Goal: Task Accomplishment & Management: Manage account settings

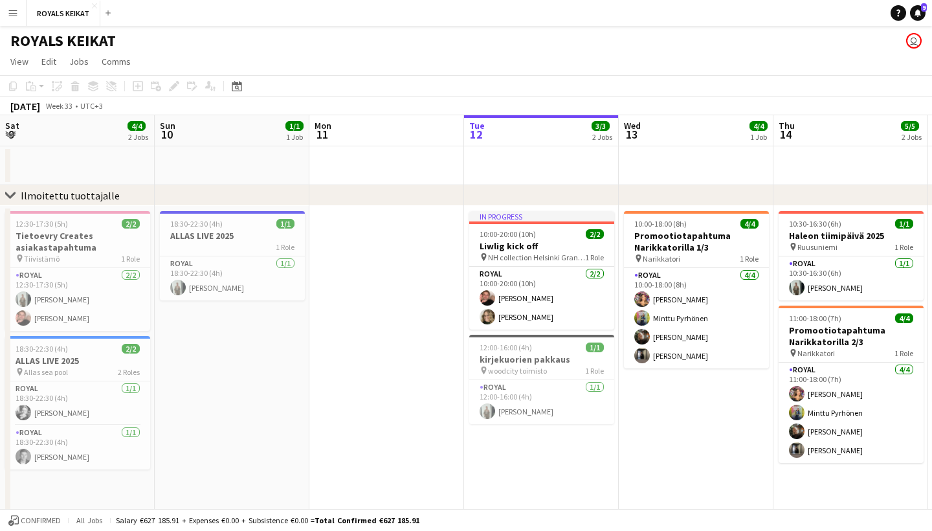
scroll to position [0, 309]
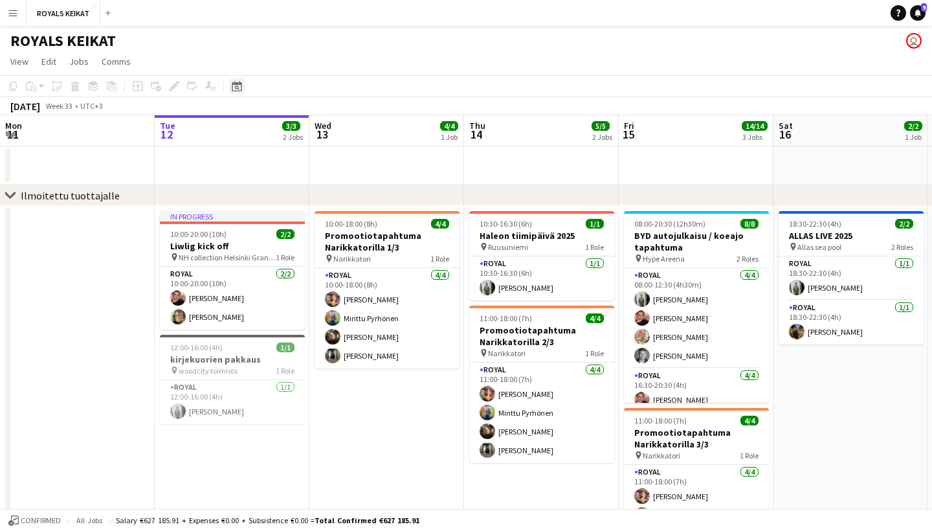
click at [239, 86] on icon "Date picker" at bounding box center [237, 86] width 10 height 10
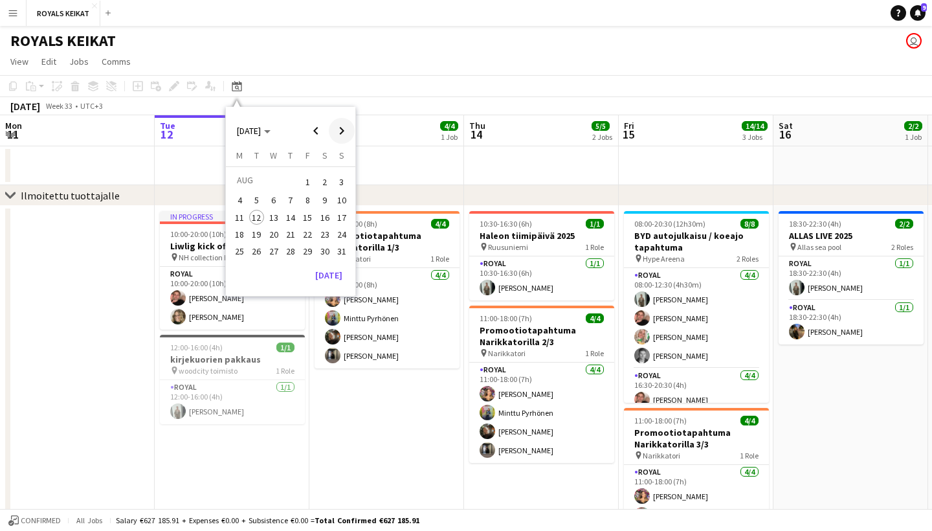
click at [348, 126] on span "Next month" at bounding box center [342, 131] width 26 height 26
click at [259, 216] on span "9" at bounding box center [257, 214] width 16 height 16
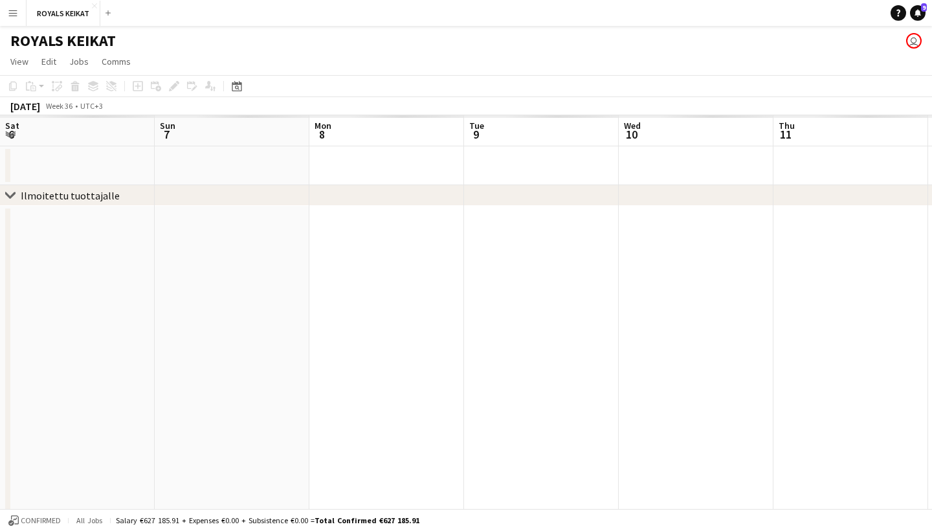
scroll to position [0, 444]
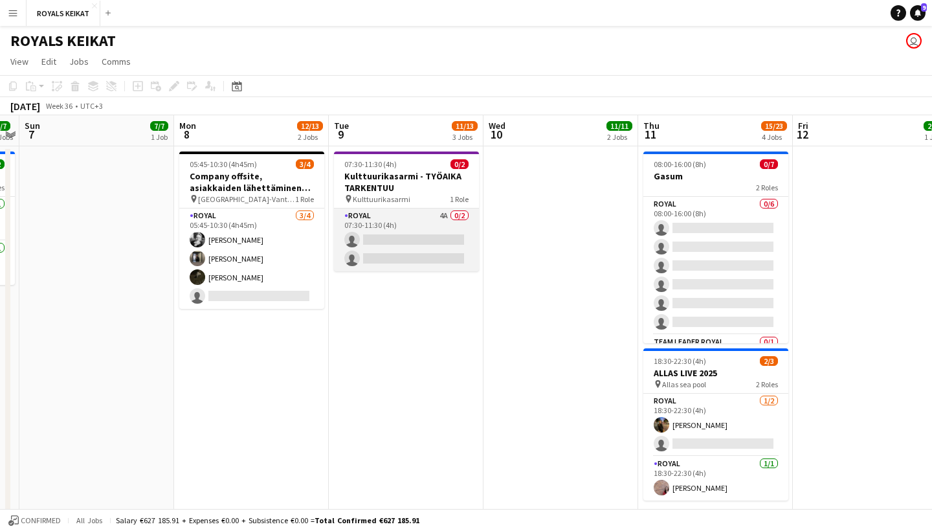
click at [418, 228] on app-card-role "Royal 4A 0/2 07:30-11:30 (4h) single-neutral-actions single-neutral-actions" at bounding box center [406, 239] width 145 height 63
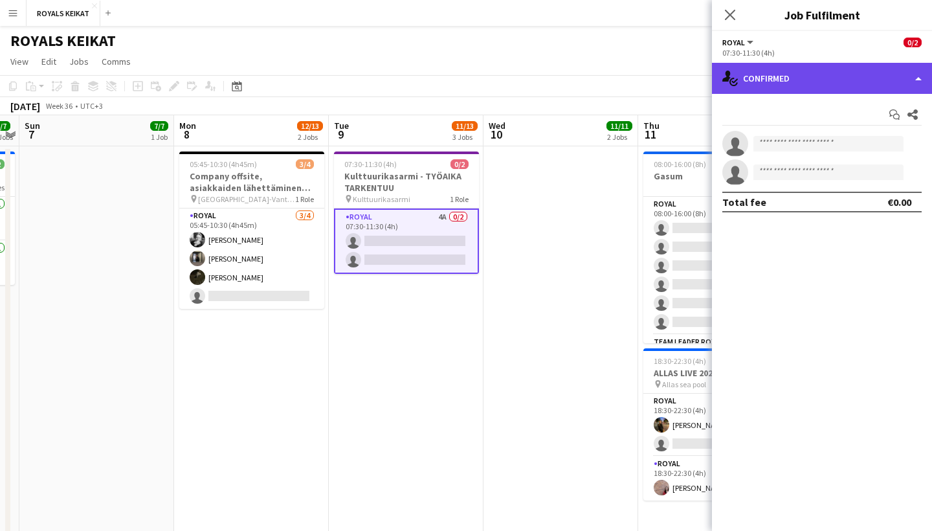
click at [872, 79] on div "single-neutral-actions-check-2 Confirmed" at bounding box center [822, 78] width 220 height 31
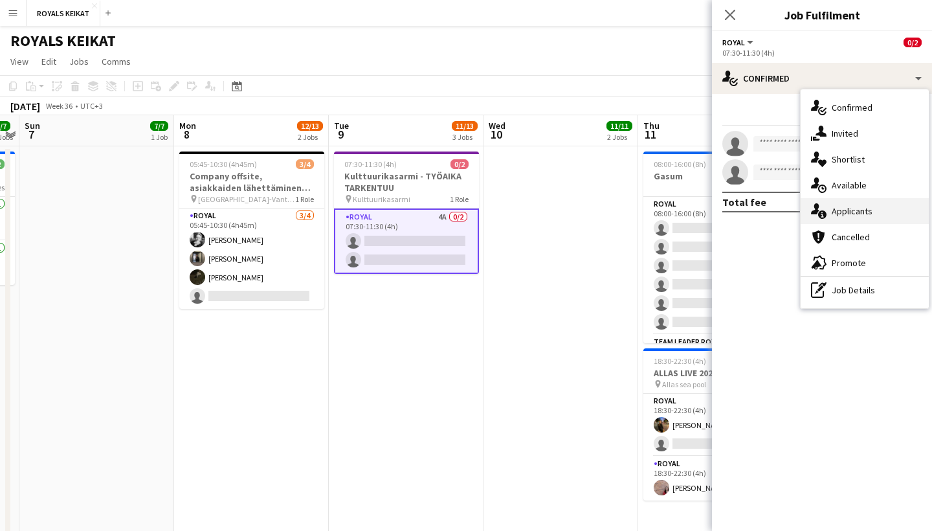
click at [890, 205] on div "single-neutral-actions-information Applicants" at bounding box center [864, 211] width 128 height 26
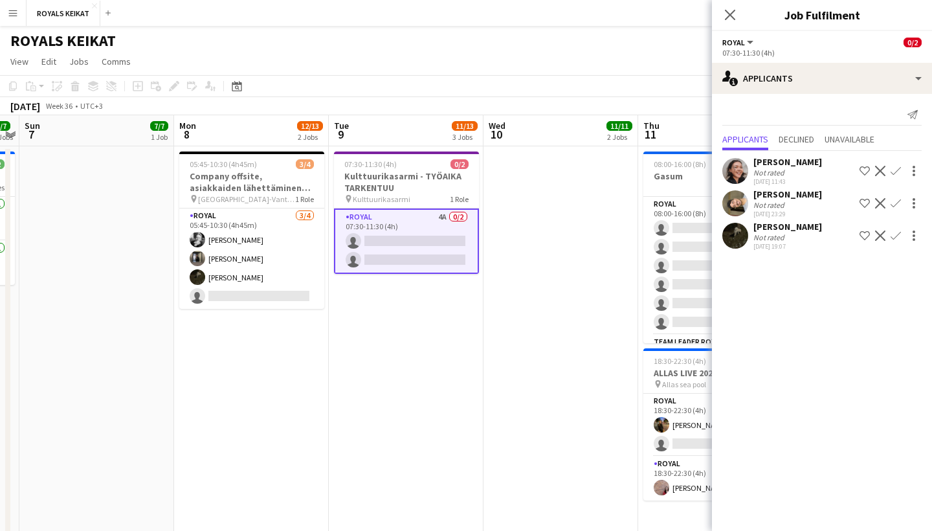
click at [898, 231] on app-icon "Confirm" at bounding box center [895, 235] width 10 height 10
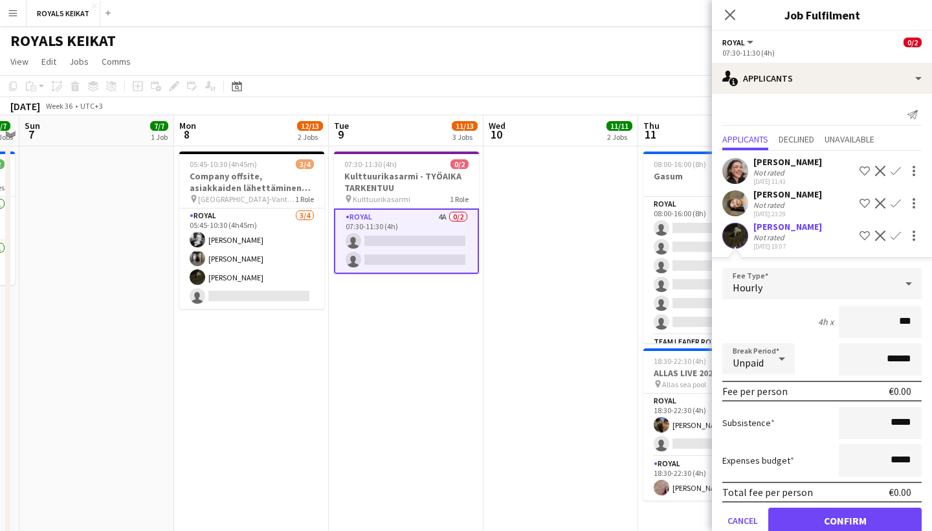
type input "**"
type input "***"
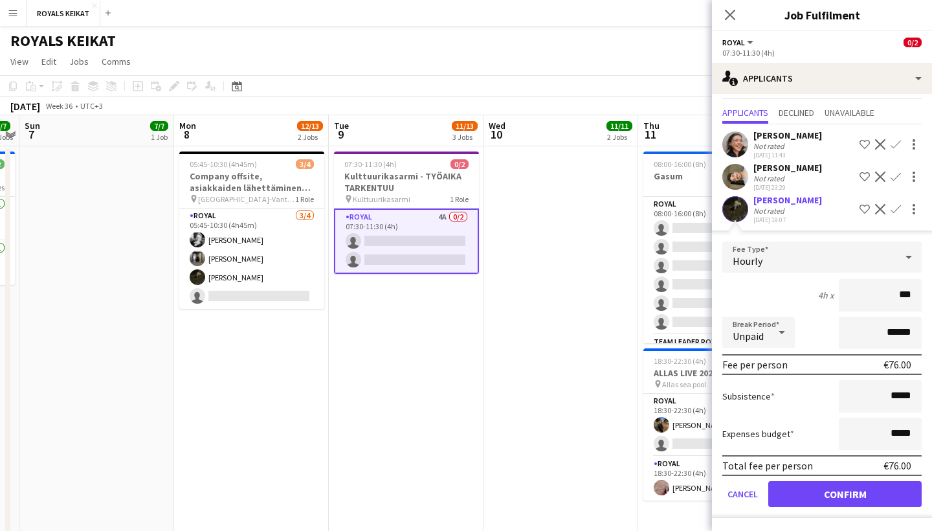
scroll to position [27, 0]
click at [870, 488] on button "Confirm" at bounding box center [844, 494] width 153 height 26
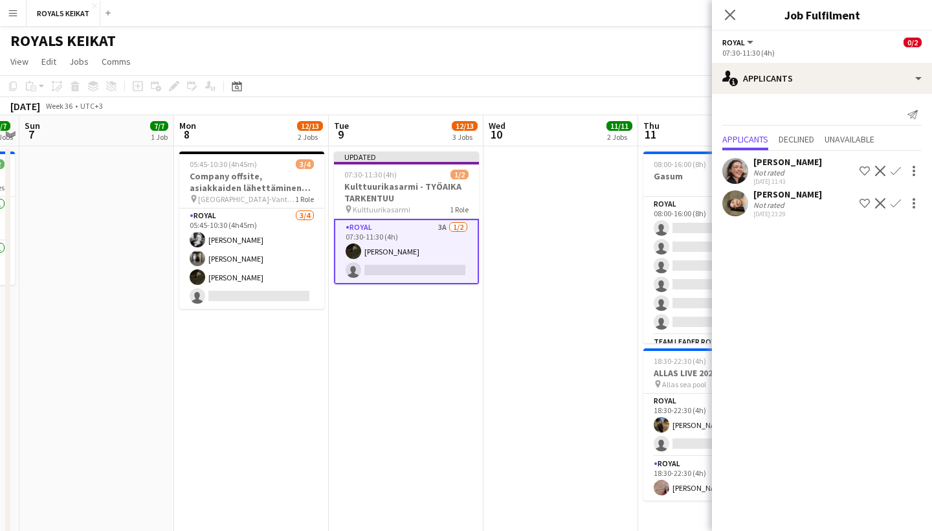
scroll to position [0, 0]
click at [734, 7] on app-icon "Close pop-in" at bounding box center [730, 15] width 19 height 19
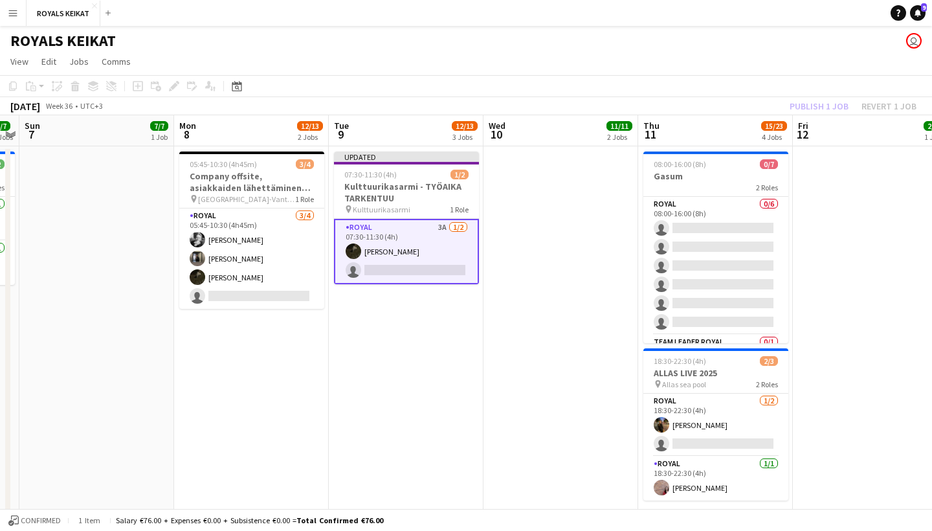
click at [811, 109] on div "Publish 1 job Revert 1 job" at bounding box center [853, 106] width 158 height 17
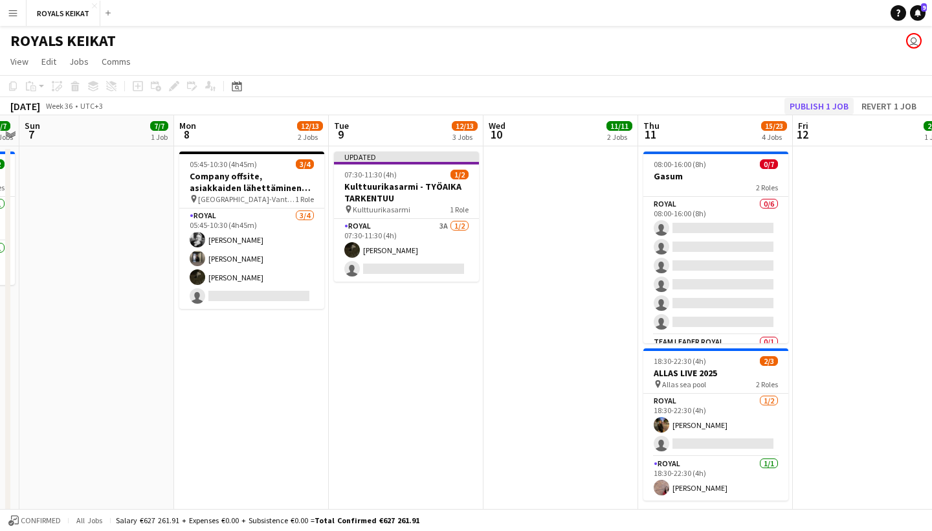
click at [814, 109] on button "Publish 1 job" at bounding box center [818, 106] width 69 height 17
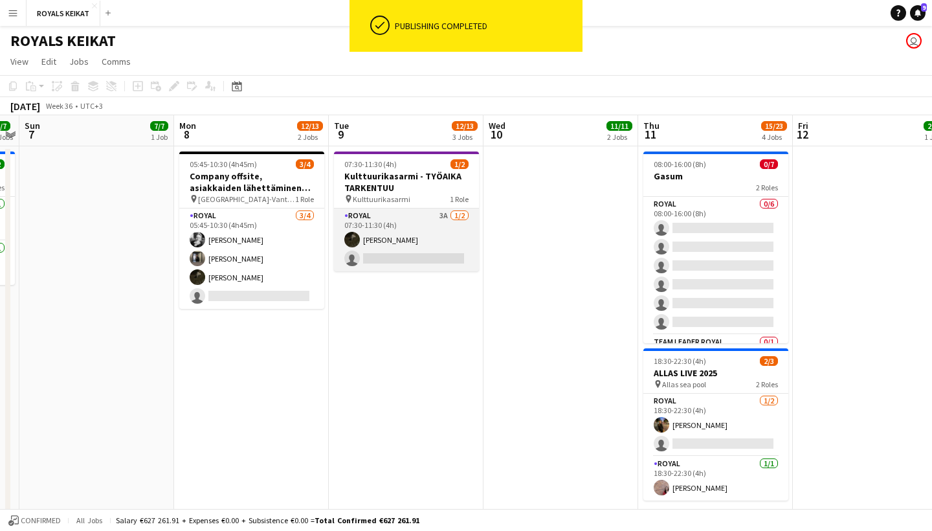
click at [437, 230] on app-card-role "Royal 3A [DATE] 07:30-11:30 (4h) [PERSON_NAME] single-neutral-actions" at bounding box center [406, 239] width 145 height 63
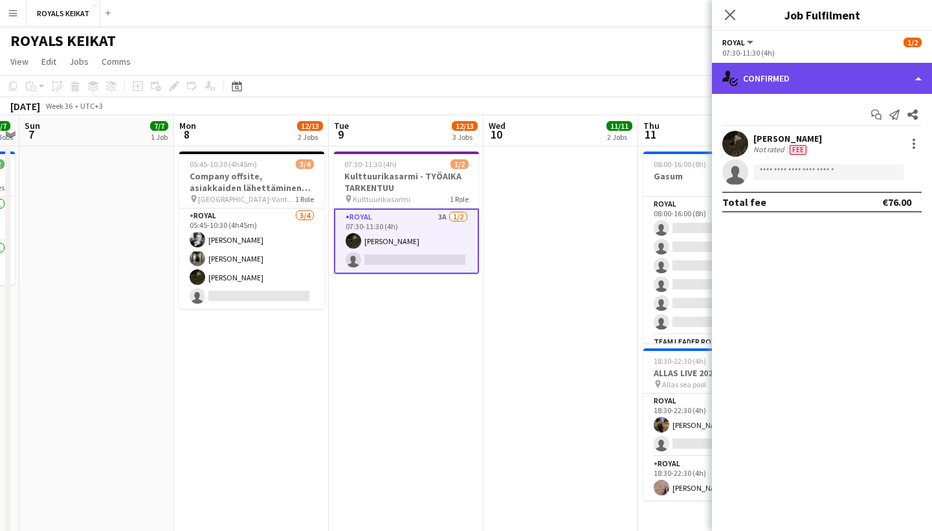
click at [853, 78] on div "single-neutral-actions-check-2 Confirmed" at bounding box center [822, 78] width 220 height 31
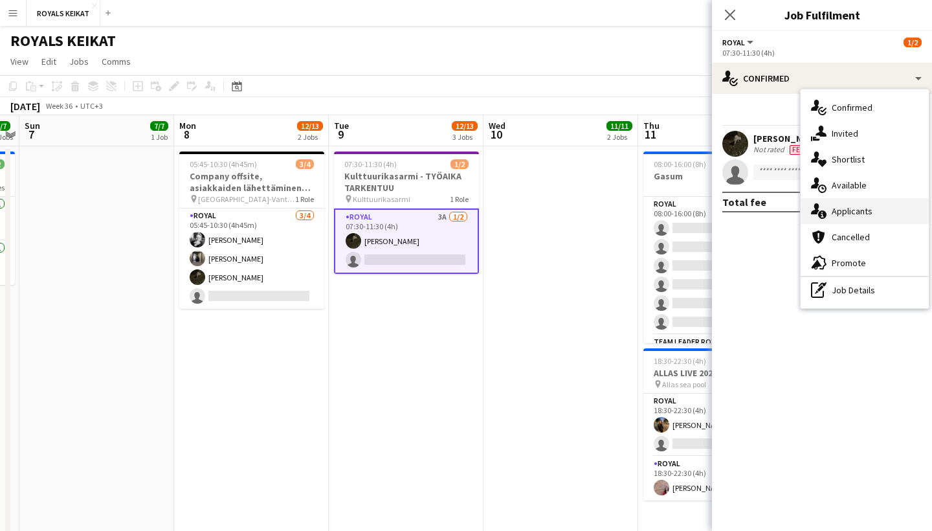
click at [875, 207] on div "single-neutral-actions-information Applicants" at bounding box center [864, 211] width 128 height 26
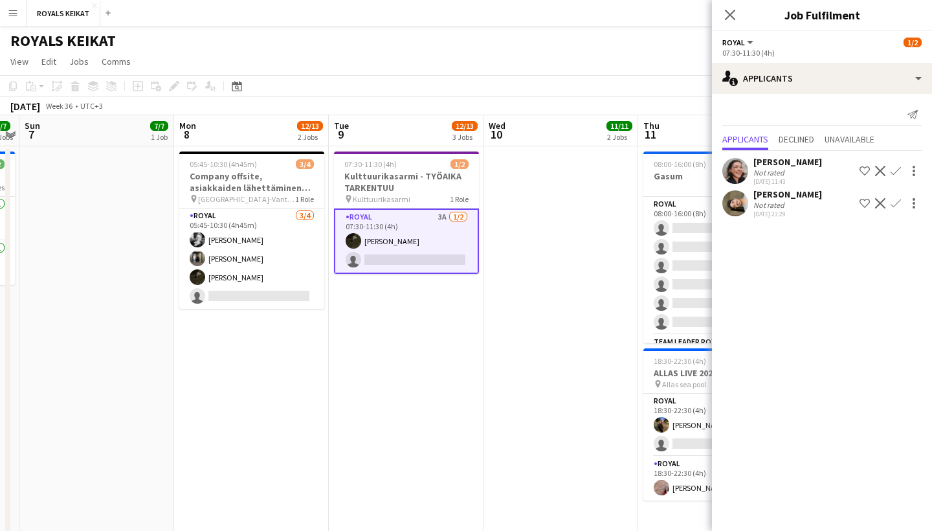
click at [896, 170] on app-icon "Confirm" at bounding box center [895, 171] width 10 height 10
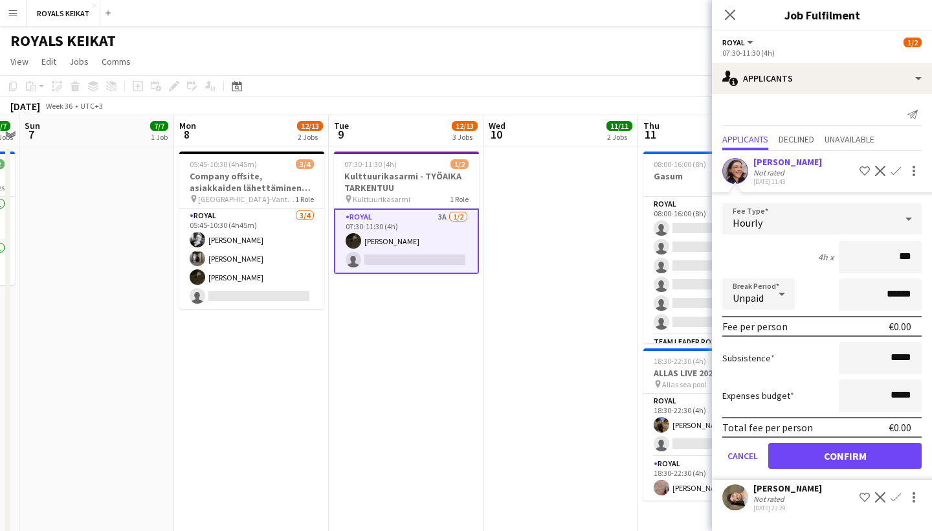
type input "**"
type input "***"
click at [851, 460] on button "Confirm" at bounding box center [844, 456] width 153 height 26
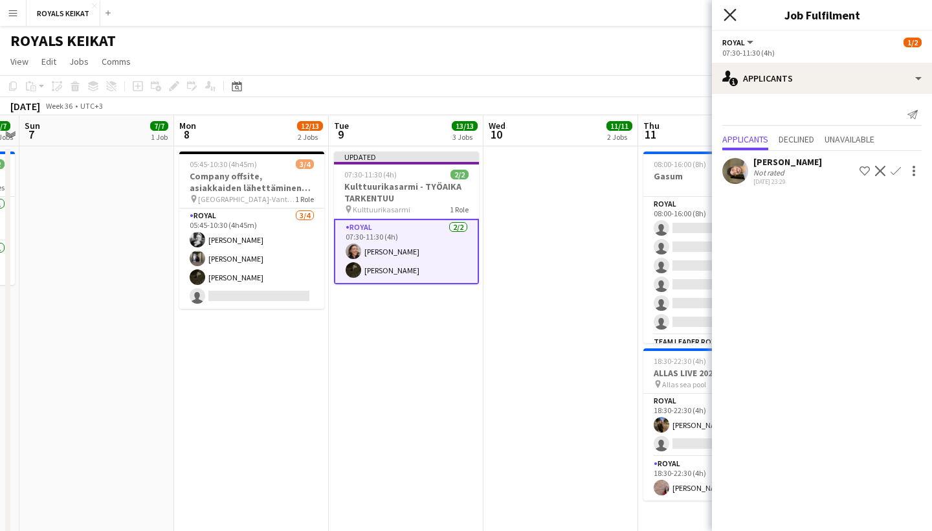
click at [728, 13] on icon at bounding box center [729, 14] width 12 height 12
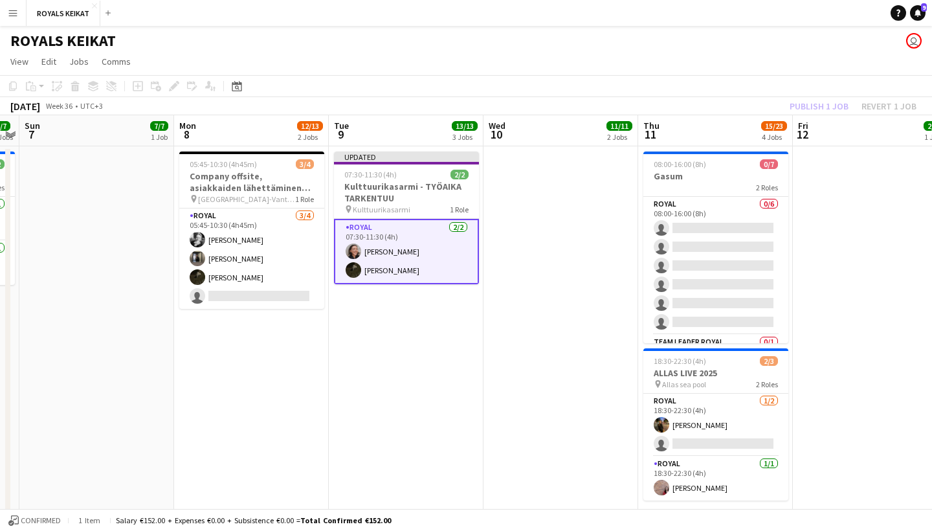
click at [818, 104] on div "Publish 1 job Revert 1 job" at bounding box center [853, 106] width 158 height 17
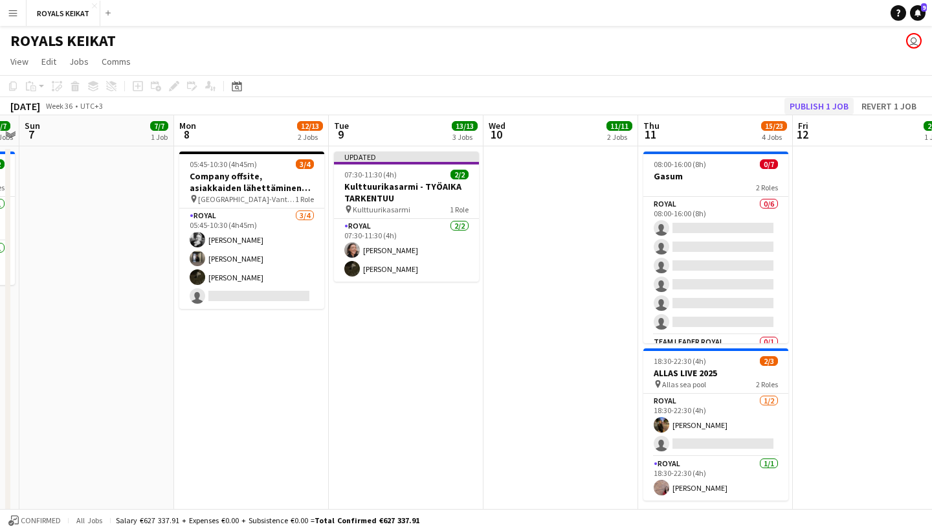
click at [820, 104] on button "Publish 1 job" at bounding box center [818, 106] width 69 height 17
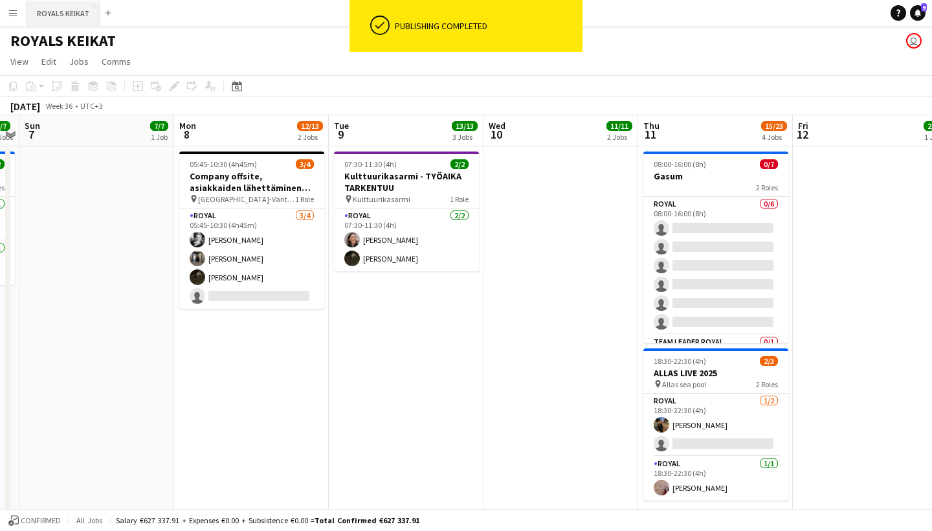
click at [56, 16] on button "ROYALS KEIKAT Close" at bounding box center [64, 13] width 74 height 25
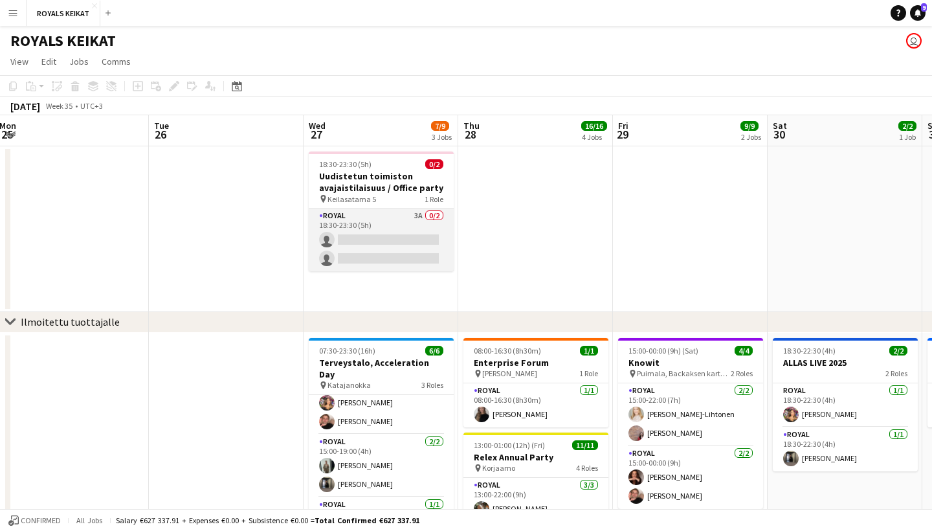
click at [401, 226] on app-card-role "Royal 3A 0/2 18:30-23:30 (5h) single-neutral-actions single-neutral-actions" at bounding box center [381, 239] width 145 height 63
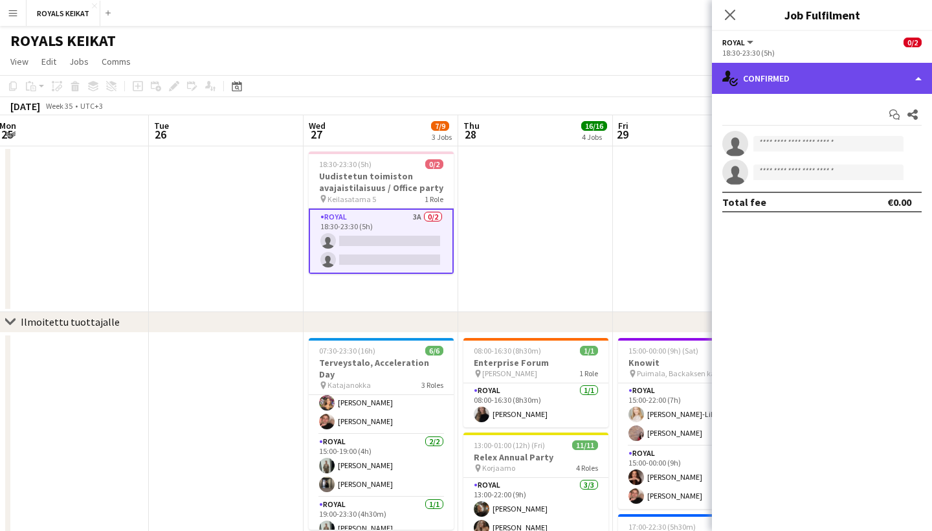
click at [789, 87] on div "single-neutral-actions-check-2 Confirmed" at bounding box center [822, 78] width 220 height 31
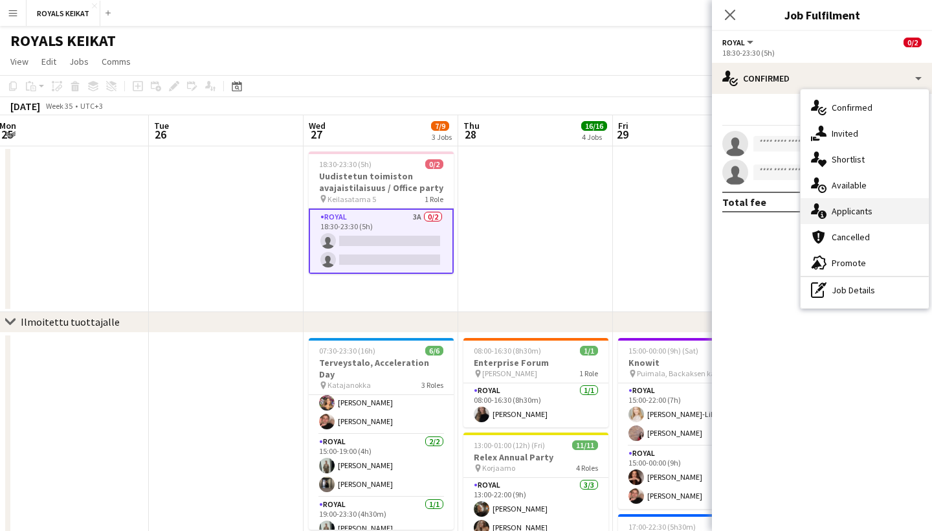
click at [839, 214] on div "single-neutral-actions-information Applicants" at bounding box center [864, 211] width 128 height 26
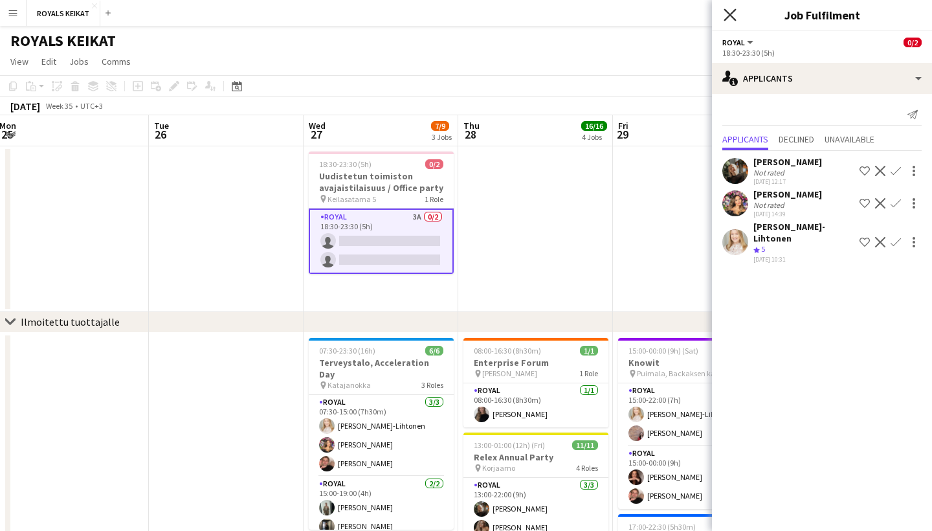
click at [730, 17] on icon "Close pop-in" at bounding box center [729, 14] width 12 height 12
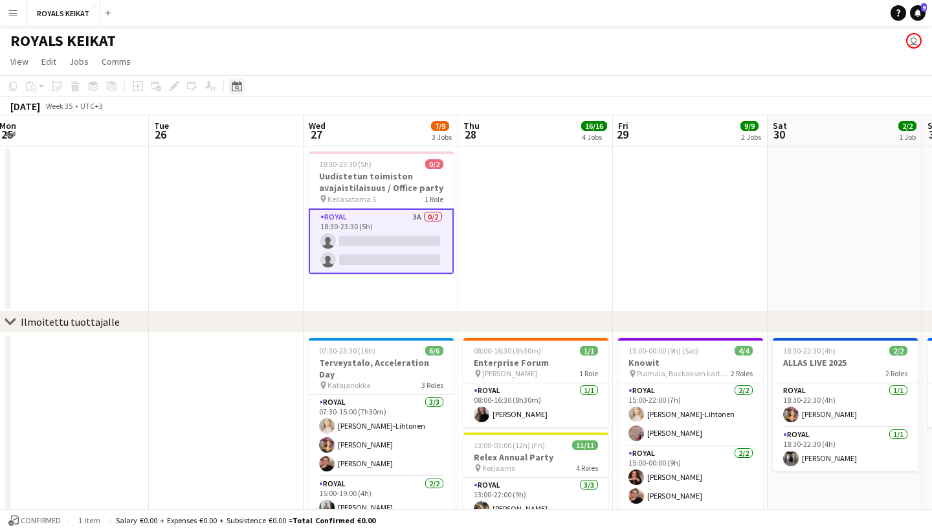
click at [244, 88] on div "Date picker" at bounding box center [237, 86] width 16 height 16
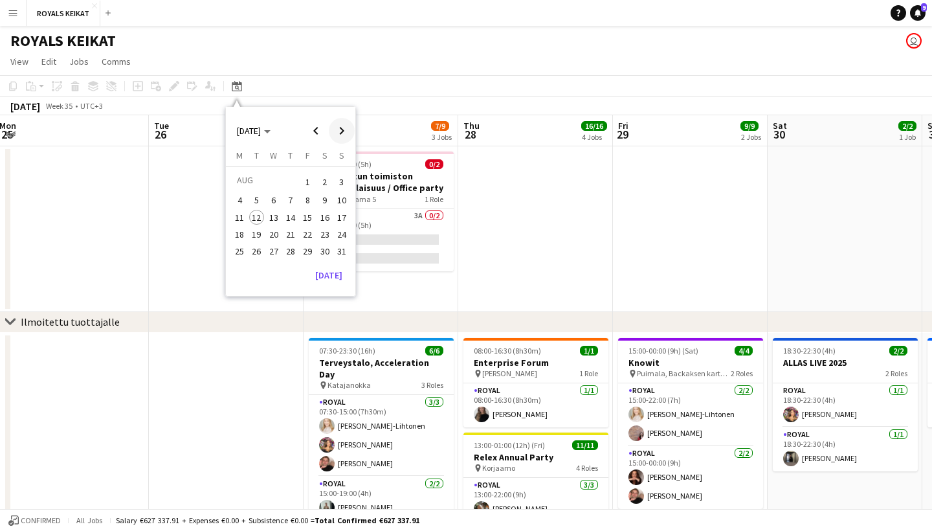
click at [340, 131] on span "Next month" at bounding box center [342, 131] width 26 height 26
click at [303, 226] on span "17" at bounding box center [308, 231] width 16 height 16
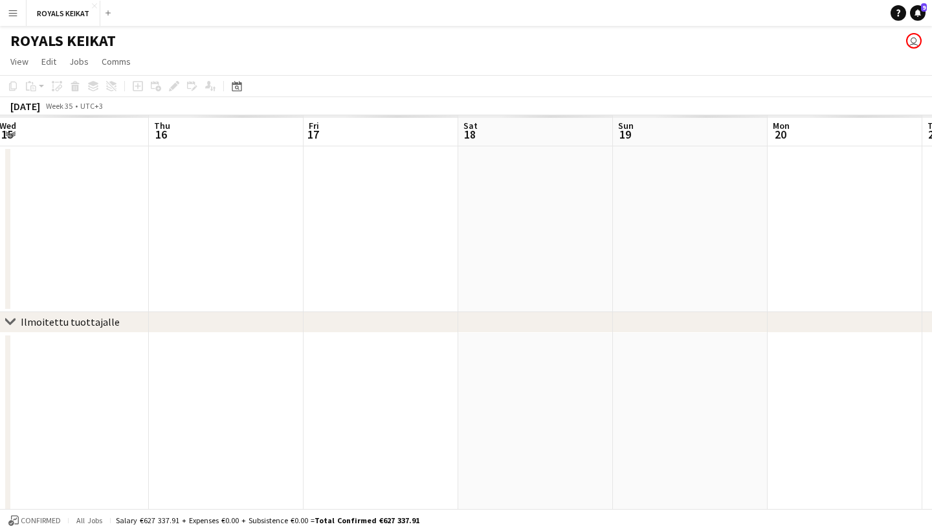
scroll to position [0, 444]
click at [239, 80] on div "Date picker" at bounding box center [237, 86] width 16 height 16
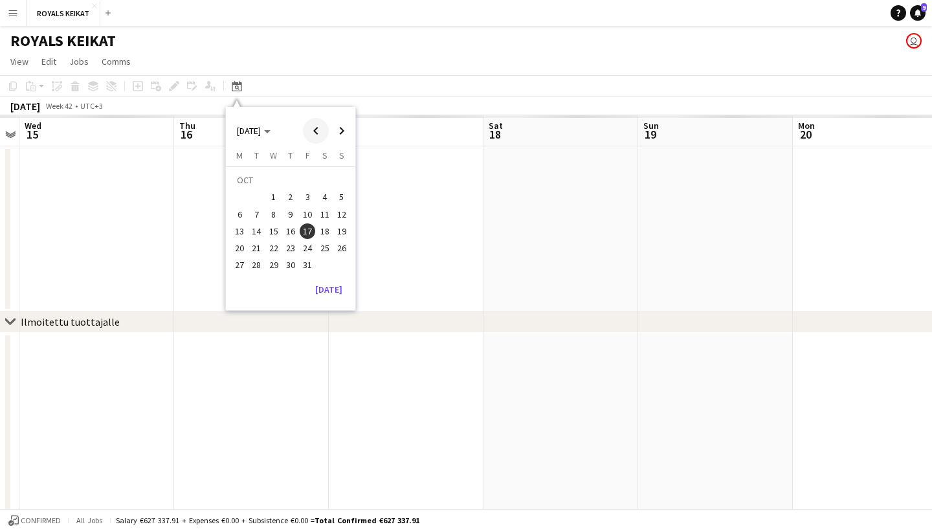
click at [316, 124] on span "Previous month" at bounding box center [316, 131] width 26 height 26
click at [274, 231] on span "17" at bounding box center [274, 231] width 16 height 16
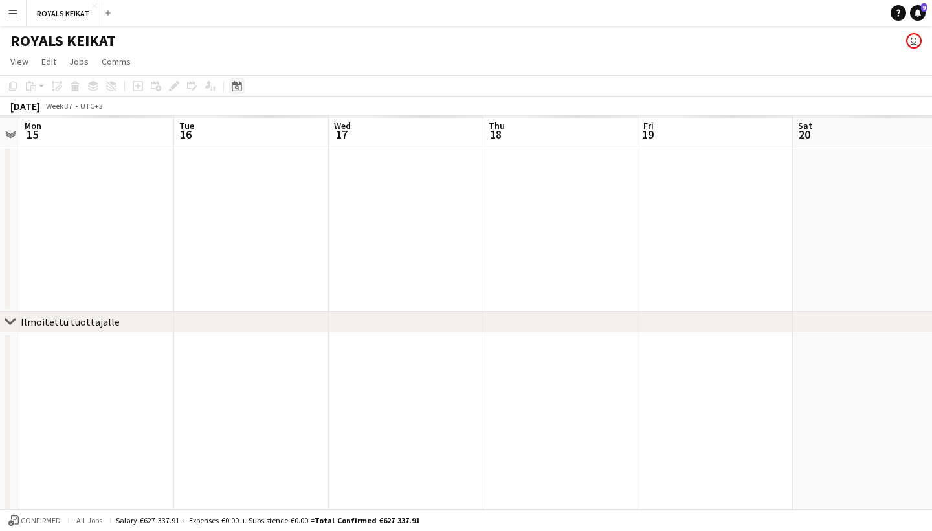
scroll to position [0, 0]
click at [243, 91] on div "Date picker" at bounding box center [237, 86] width 16 height 16
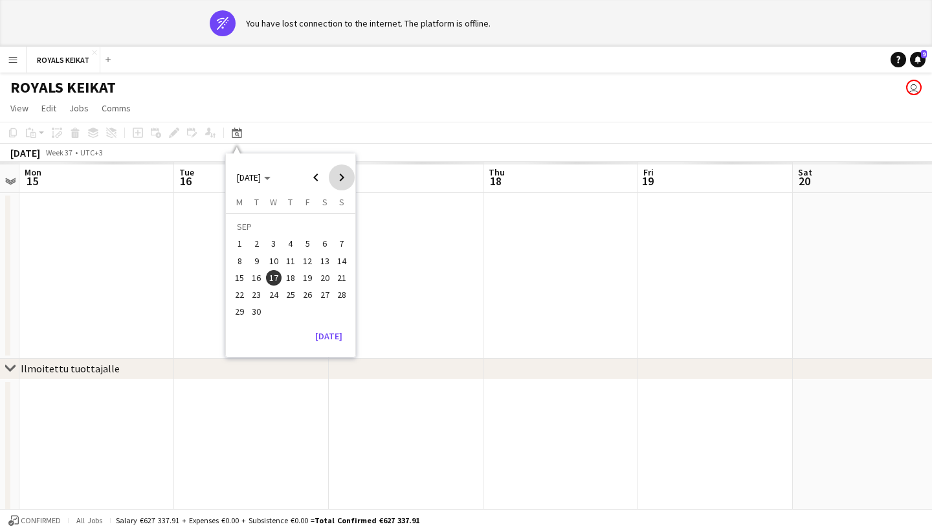
click at [345, 175] on span "Next month" at bounding box center [342, 177] width 26 height 26
click at [340, 182] on span "Next month" at bounding box center [342, 177] width 26 height 26
click at [241, 276] on span "17" at bounding box center [240, 281] width 16 height 16
click at [237, 130] on icon at bounding box center [237, 132] width 10 height 10
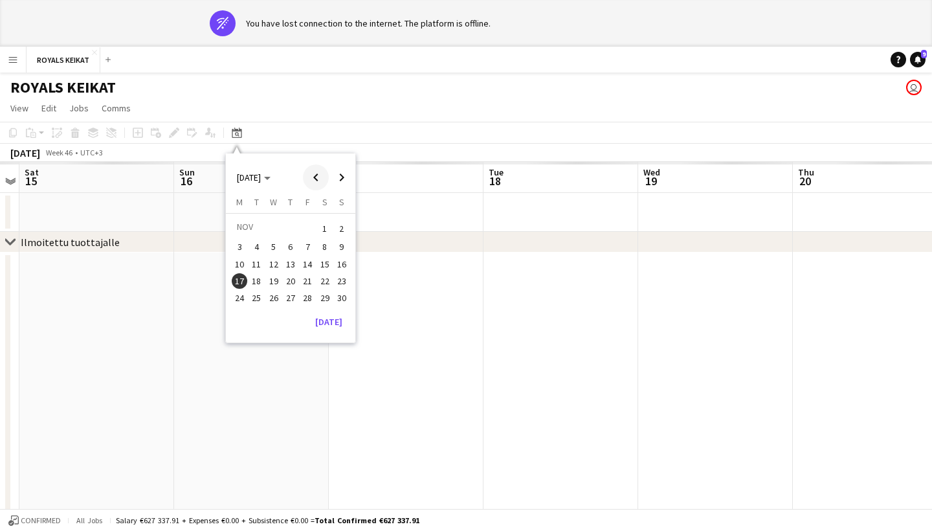
drag, startPoint x: 444, startPoint y: 16, endPoint x: 316, endPoint y: 179, distance: 207.0
click at [317, 179] on span "Previous month" at bounding box center [316, 177] width 26 height 26
click at [313, 178] on span "Previous month" at bounding box center [316, 177] width 26 height 26
click at [306, 172] on span "Previous month" at bounding box center [316, 177] width 26 height 26
click at [340, 179] on span "Next month" at bounding box center [342, 177] width 26 height 26
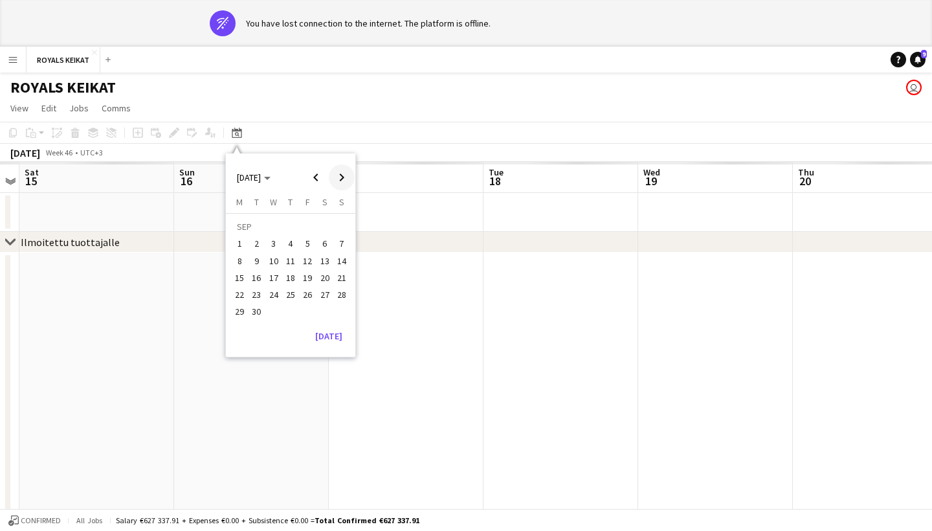
click at [340, 179] on span "Next month" at bounding box center [342, 177] width 26 height 26
click at [311, 277] on span "17" at bounding box center [308, 278] width 16 height 16
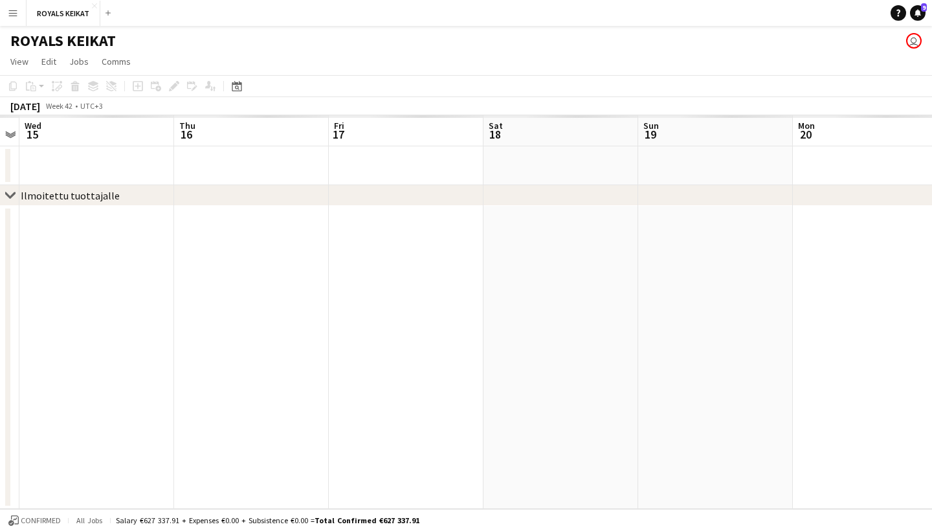
click at [234, 87] on icon "Date picker" at bounding box center [237, 86] width 10 height 10
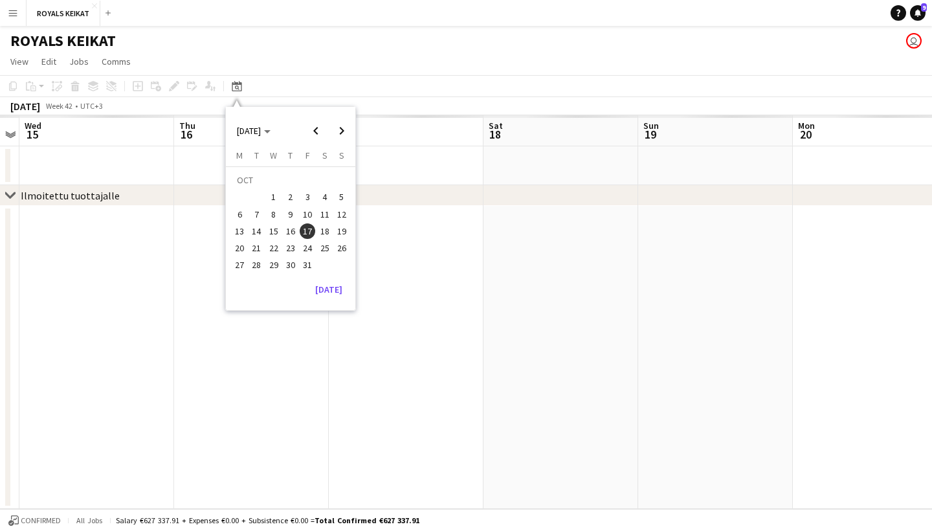
click at [310, 234] on span "17" at bounding box center [308, 231] width 16 height 16
click at [327, 232] on span "18" at bounding box center [325, 231] width 16 height 16
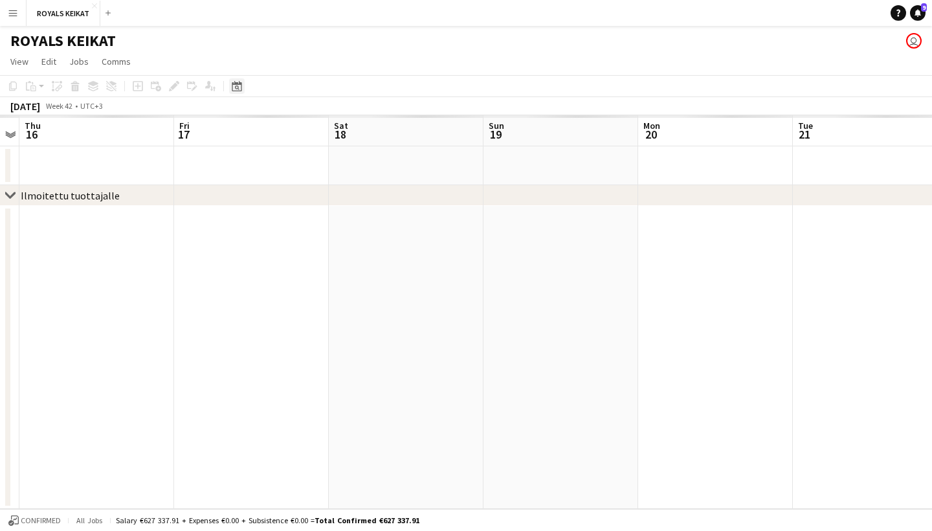
click at [235, 87] on icon at bounding box center [237, 87] width 5 height 5
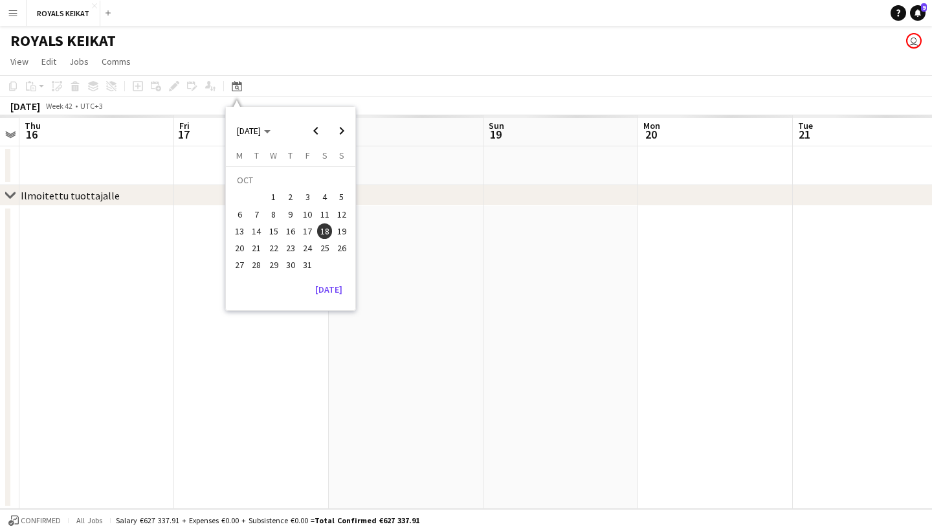
click at [307, 230] on span "17" at bounding box center [308, 231] width 16 height 16
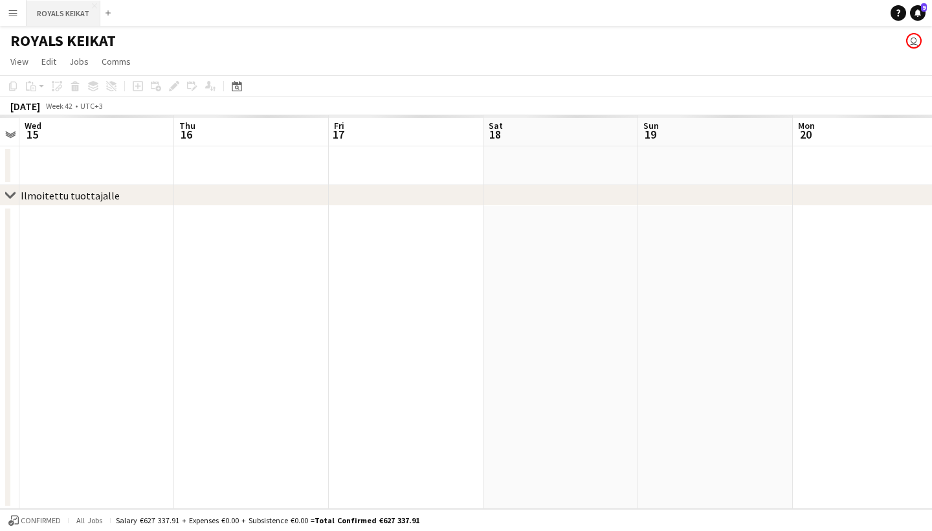
click at [75, 12] on button "ROYALS KEIKAT Close" at bounding box center [64, 13] width 74 height 25
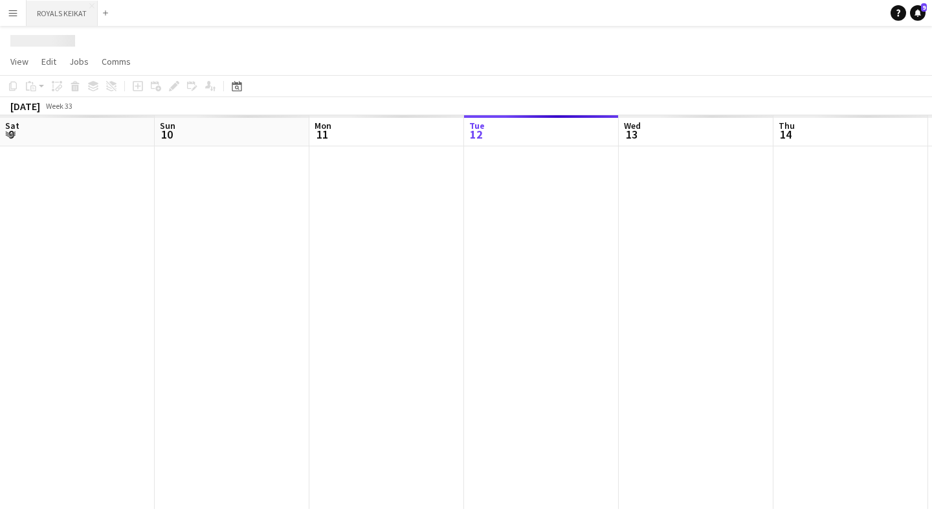
scroll to position [0, 309]
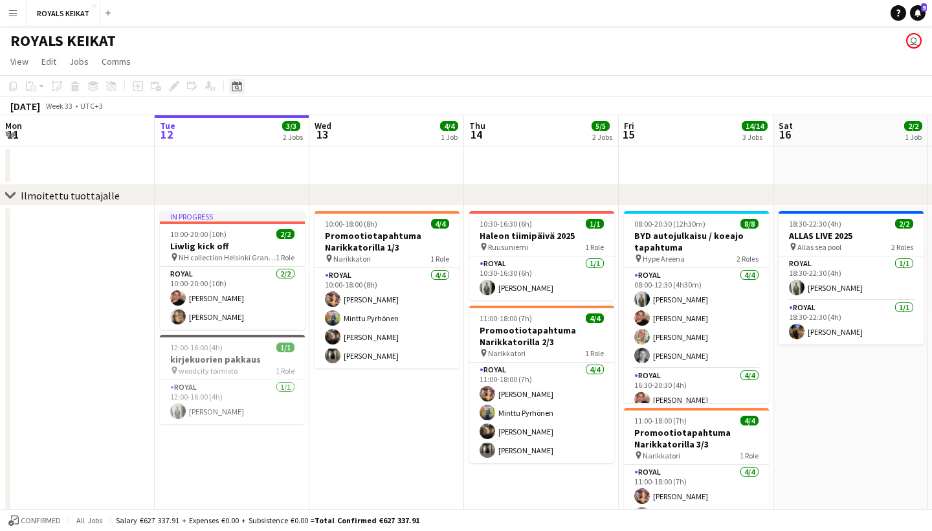
click at [239, 89] on icon "Date picker" at bounding box center [237, 86] width 10 height 10
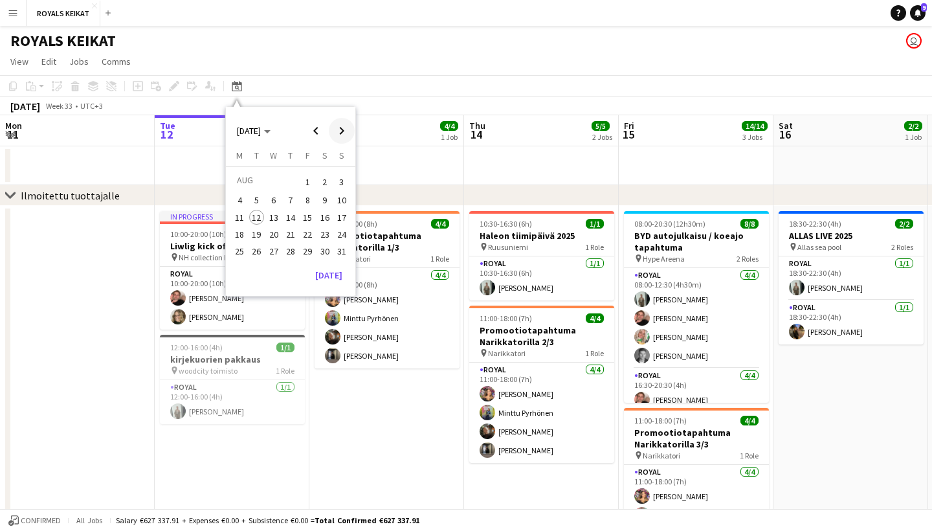
click at [344, 132] on span "Next month" at bounding box center [342, 131] width 26 height 26
click at [305, 228] on span "17" at bounding box center [308, 231] width 16 height 16
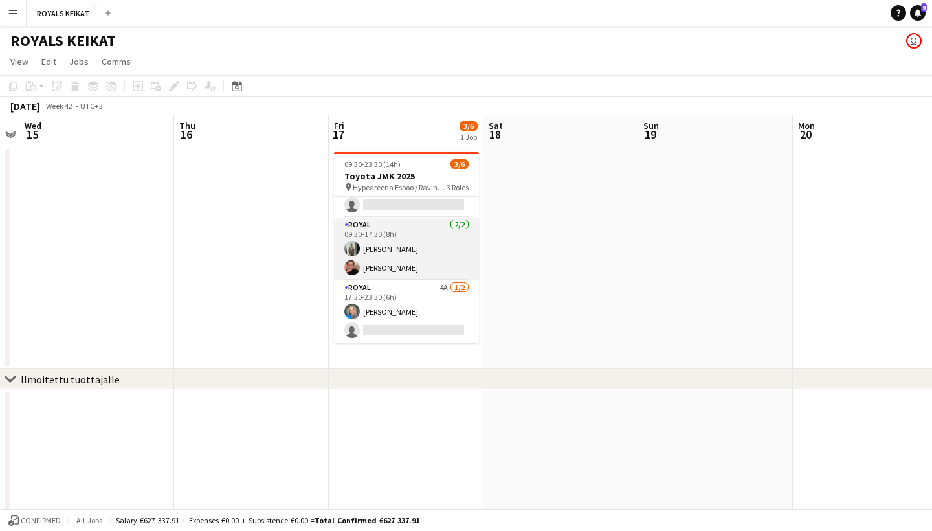
scroll to position [42, 0]
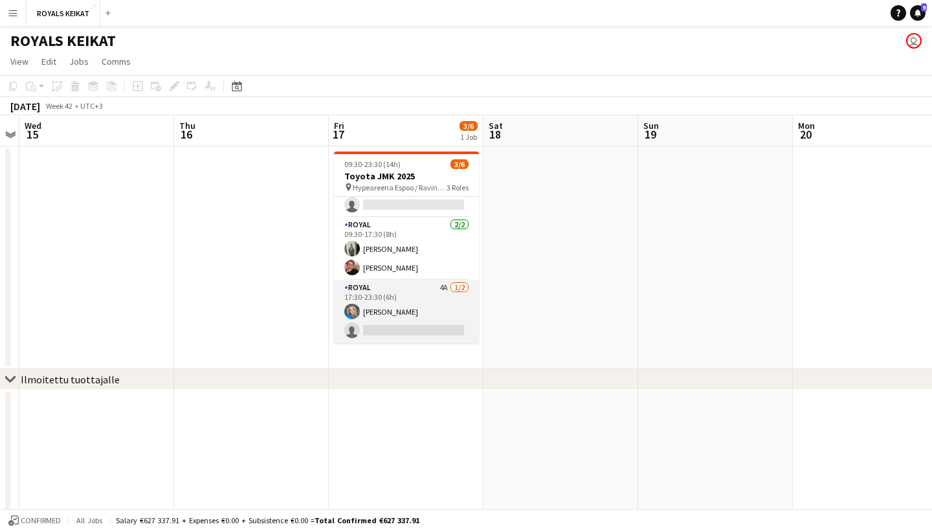
click at [419, 287] on app-card-role "Royal 4A [DATE] 17:30-23:30 (6h) [PERSON_NAME] single-neutral-actions" at bounding box center [406, 311] width 145 height 63
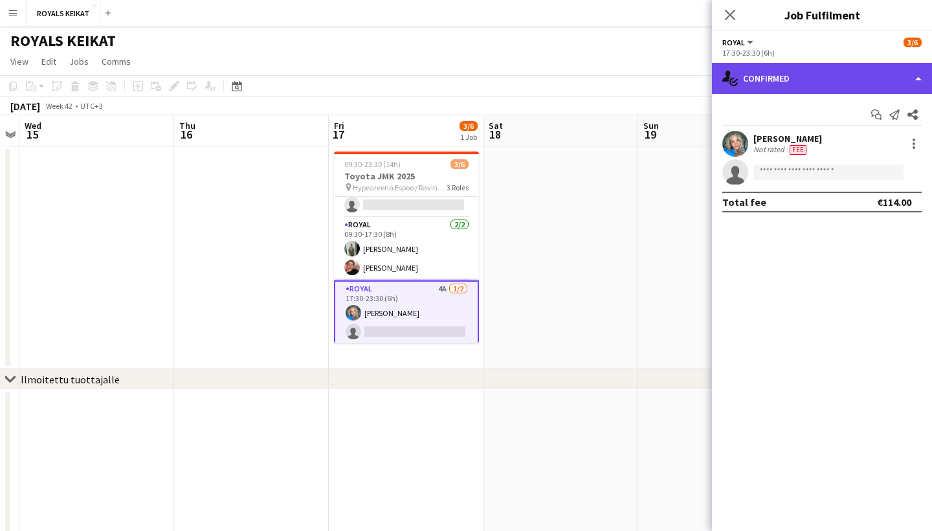
click at [848, 76] on div "single-neutral-actions-check-2 Confirmed" at bounding box center [822, 78] width 220 height 31
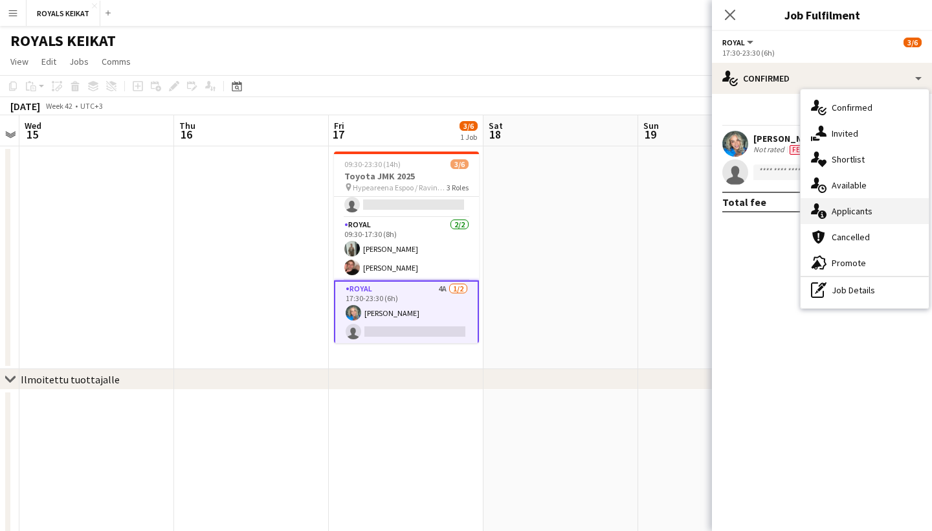
click at [873, 204] on div "single-neutral-actions-information Applicants" at bounding box center [864, 211] width 128 height 26
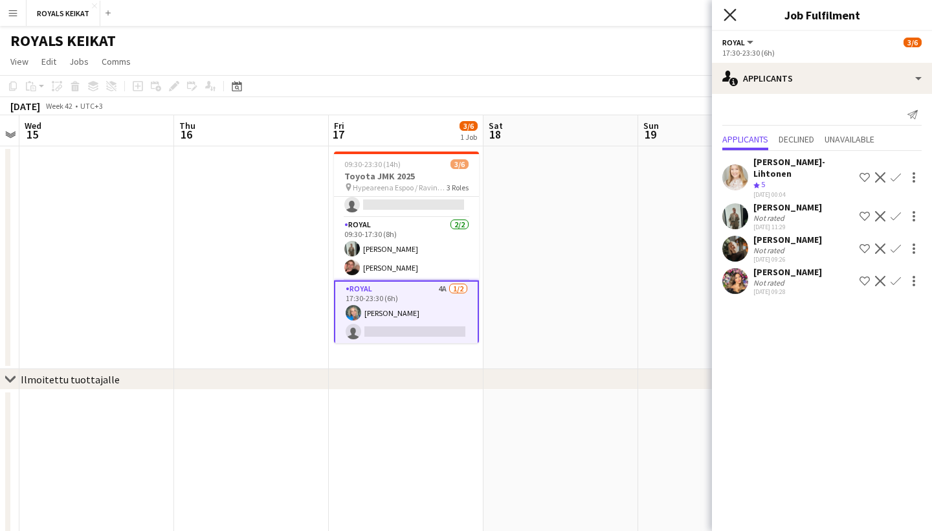
click at [732, 11] on icon "Close pop-in" at bounding box center [729, 14] width 12 height 12
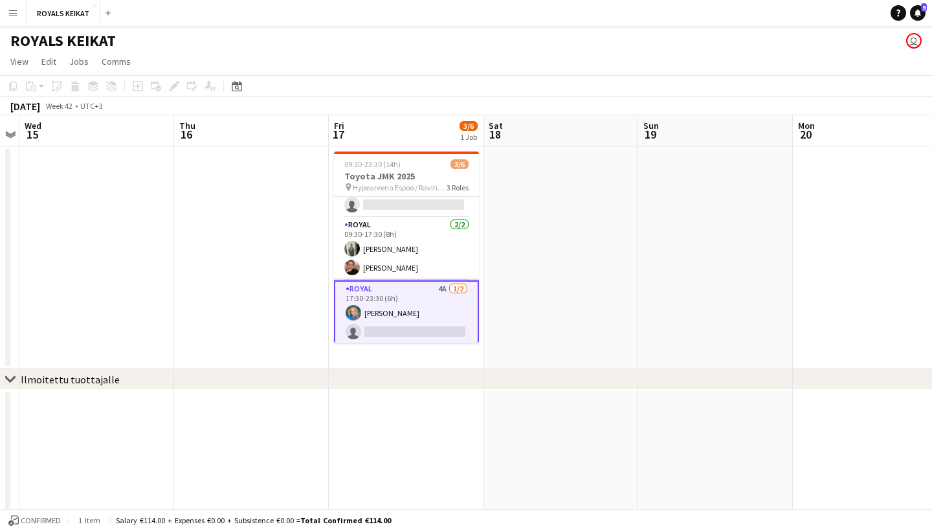
click at [437, 331] on app-card-role "Royal 4A [DATE] 17:30-23:30 (6h) [PERSON_NAME] single-neutral-actions" at bounding box center [406, 312] width 145 height 65
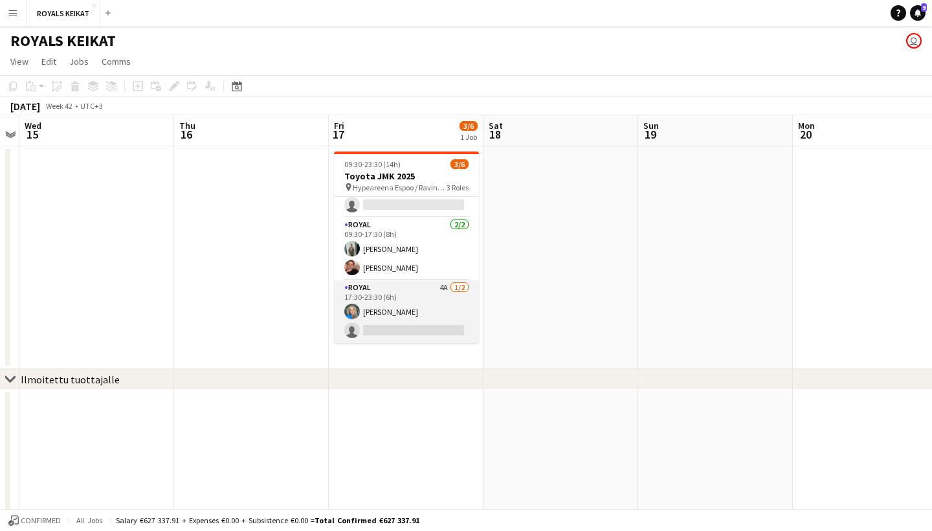
click at [437, 331] on app-card-role "Royal 4A [DATE] 17:30-23:30 (6h) [PERSON_NAME] single-neutral-actions" at bounding box center [406, 311] width 145 height 63
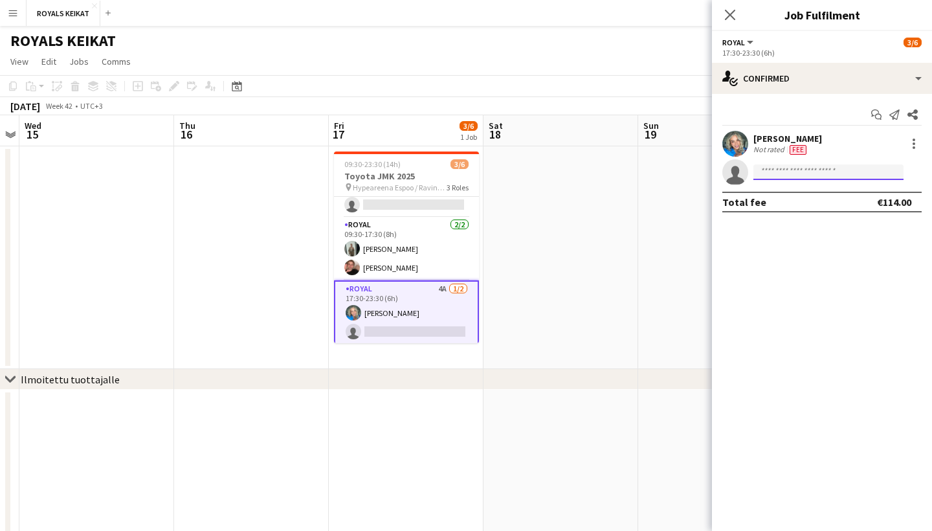
click at [800, 169] on input at bounding box center [828, 172] width 150 height 16
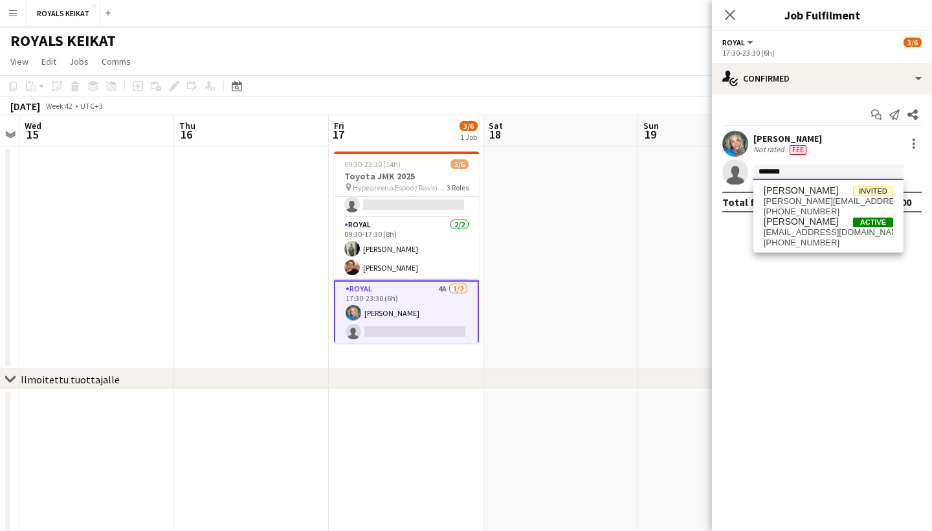
type input "*******"
click at [775, 233] on span "[EMAIL_ADDRESS][DOMAIN_NAME]" at bounding box center [827, 232] width 129 height 10
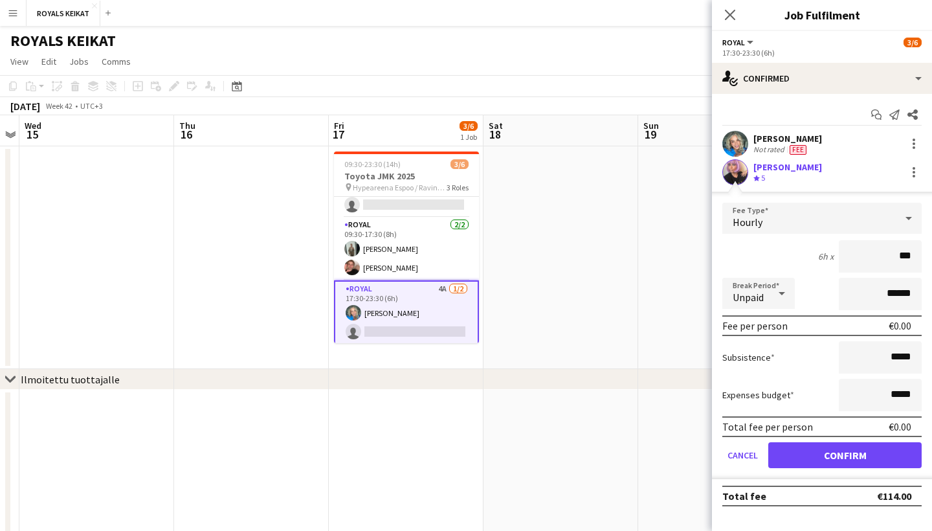
type input "**"
type input "***"
click at [804, 459] on button "Confirm" at bounding box center [844, 455] width 153 height 26
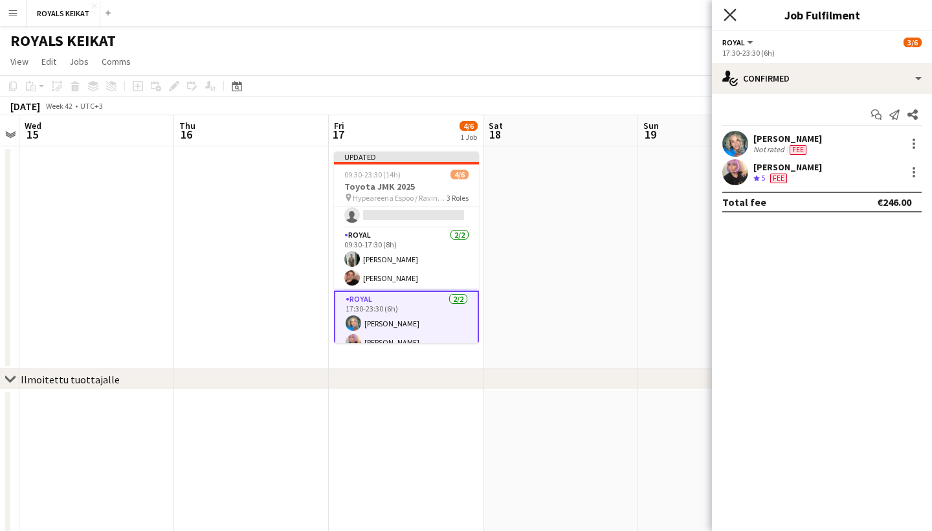
click at [728, 19] on icon "Close pop-in" at bounding box center [729, 14] width 12 height 12
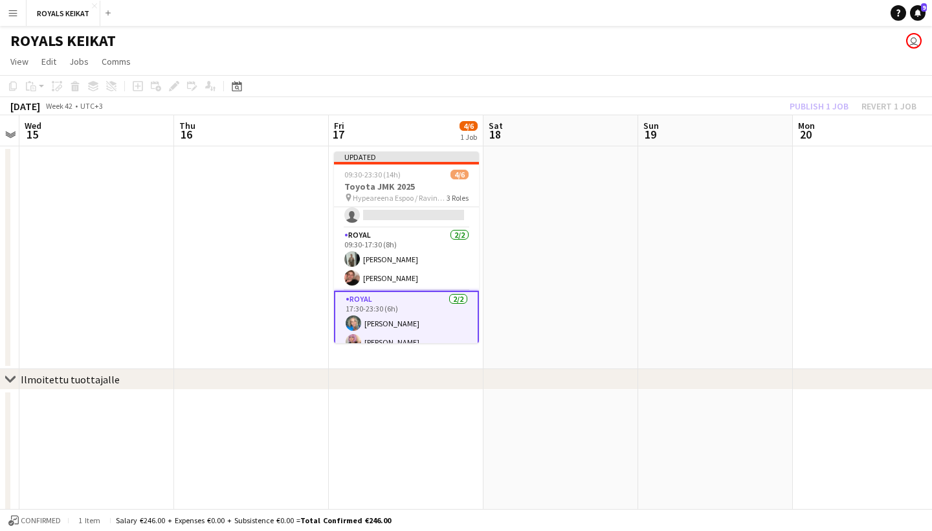
click at [827, 108] on div "Publish 1 job Revert 1 job" at bounding box center [853, 106] width 158 height 17
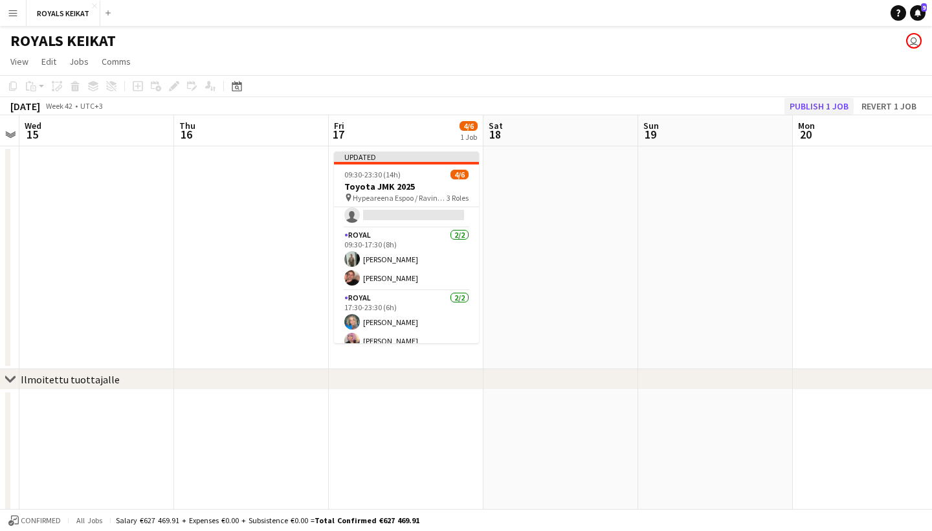
click at [830, 108] on button "Publish 1 job" at bounding box center [818, 106] width 69 height 17
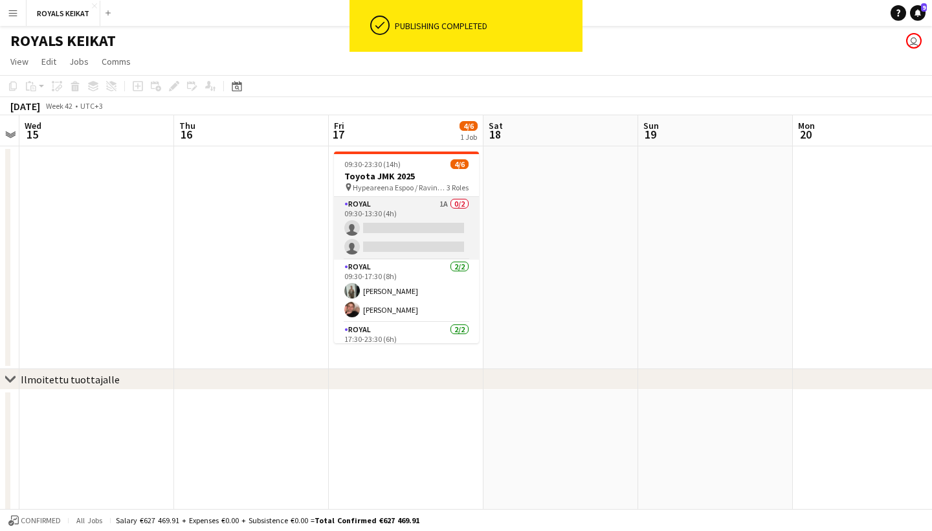
scroll to position [0, 0]
click at [431, 214] on app-card-role "Royal 1A 0/2 09:30-13:30 (4h) single-neutral-actions single-neutral-actions" at bounding box center [406, 228] width 145 height 63
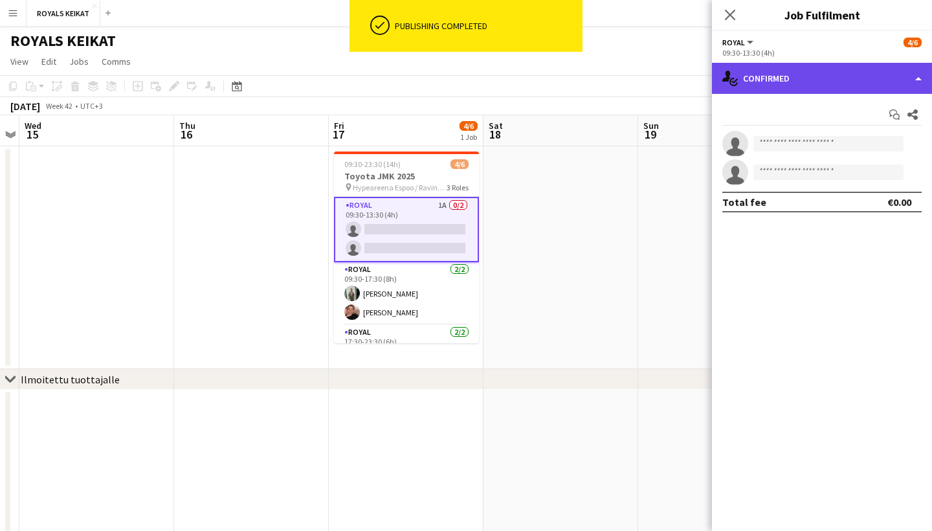
click at [899, 71] on div "single-neutral-actions-check-2 Confirmed" at bounding box center [822, 78] width 220 height 31
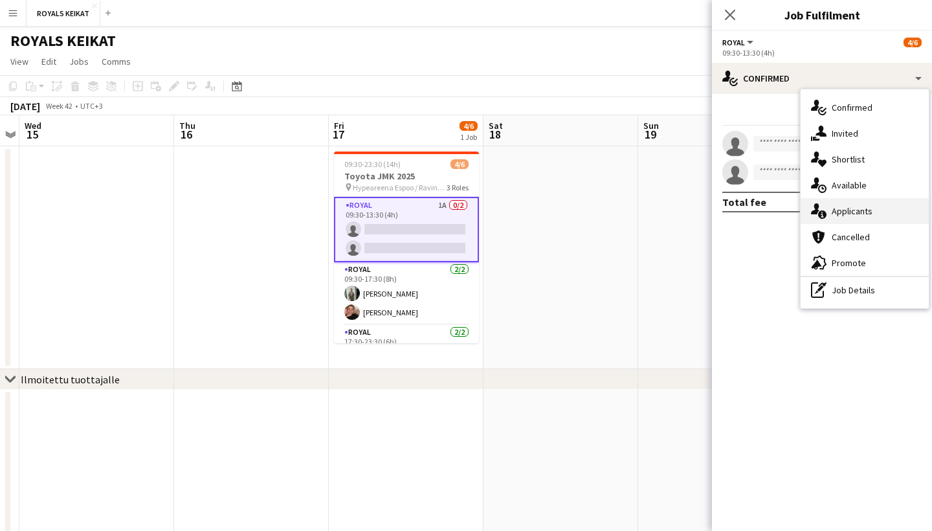
click at [879, 208] on div "single-neutral-actions-information Applicants" at bounding box center [864, 211] width 128 height 26
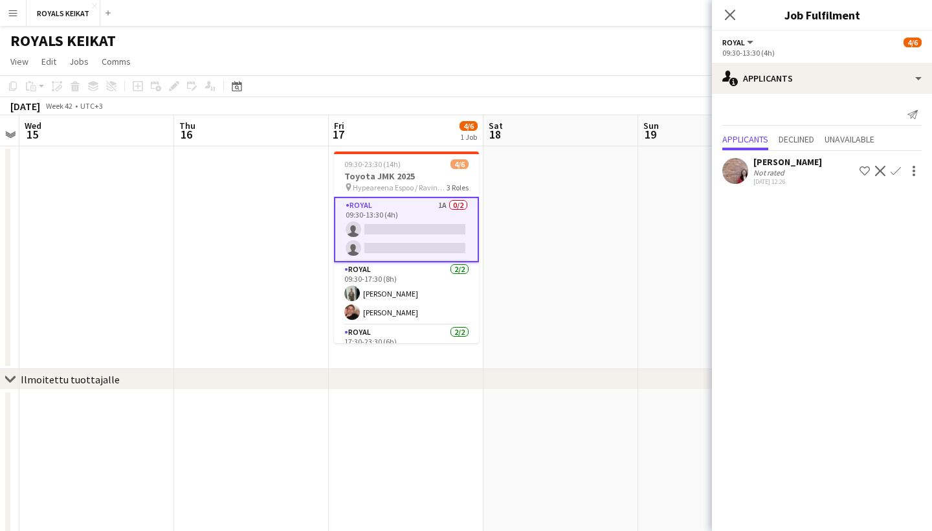
click at [896, 171] on app-icon "Confirm" at bounding box center [895, 171] width 10 height 10
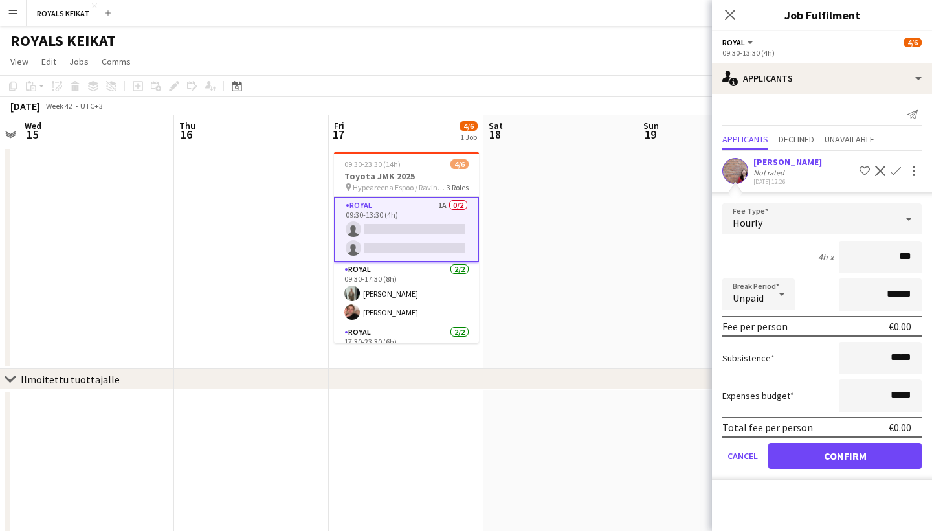
type input "**"
type input "***"
click at [873, 445] on button "Confirm" at bounding box center [844, 456] width 153 height 26
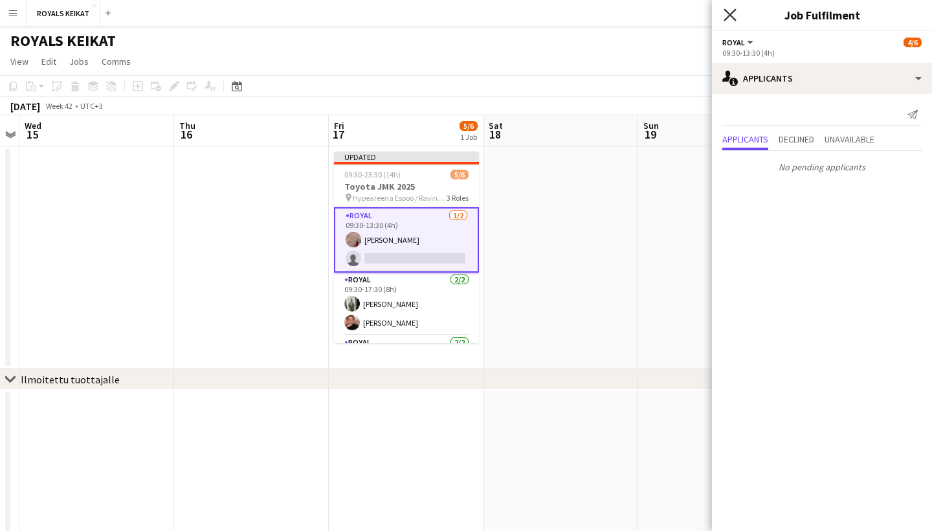
click at [729, 16] on icon at bounding box center [729, 14] width 12 height 12
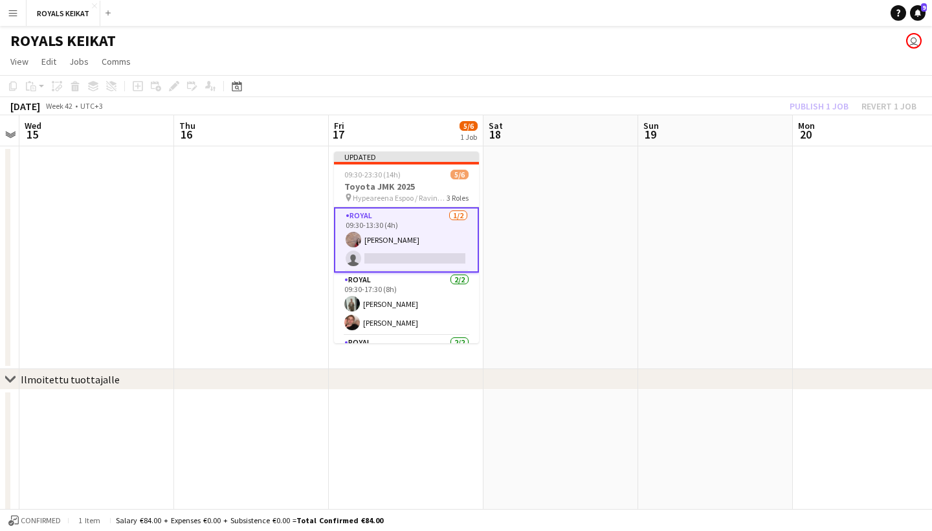
click at [813, 107] on div "Publish 1 job Revert 1 job" at bounding box center [853, 106] width 158 height 17
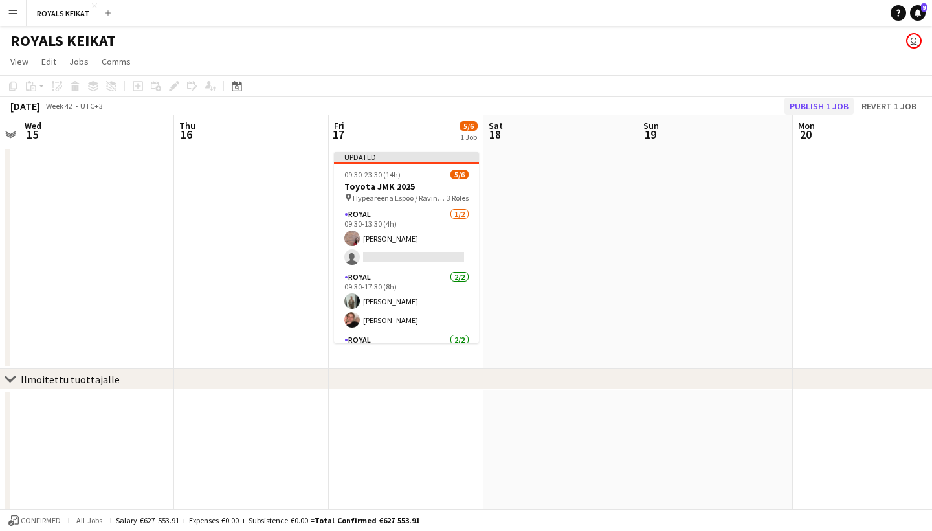
click at [814, 107] on button "Publish 1 job" at bounding box center [818, 106] width 69 height 17
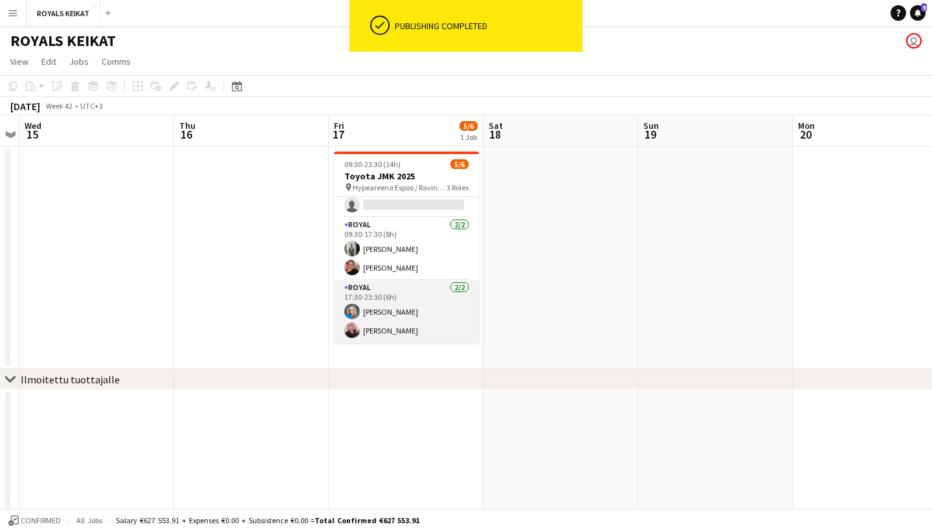
scroll to position [42, 0]
click at [438, 300] on app-card-role "Royal [DATE] 17:30-23:30 (6h) [PERSON_NAME] [PERSON_NAME]" at bounding box center [406, 311] width 145 height 63
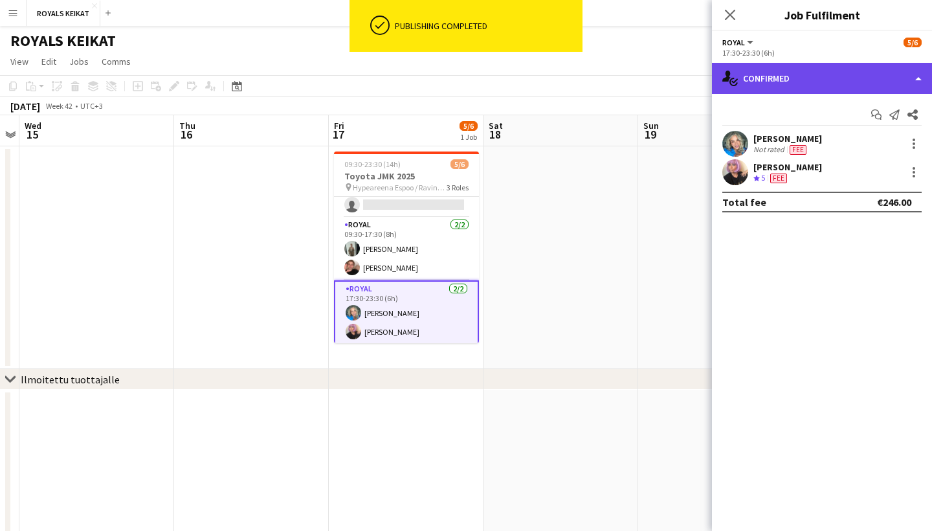
click at [860, 80] on div "single-neutral-actions-check-2 Confirmed" at bounding box center [822, 78] width 220 height 31
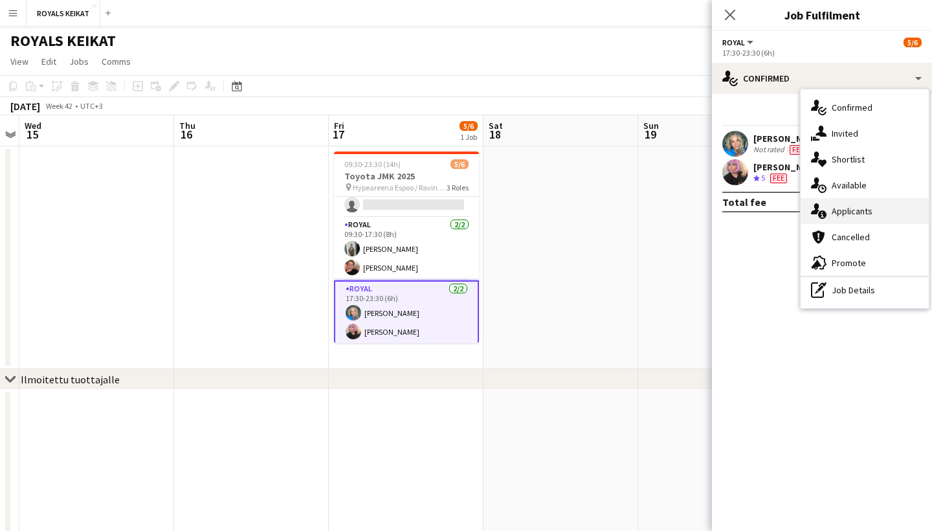
click at [887, 203] on div "single-neutral-actions-information Applicants" at bounding box center [864, 211] width 128 height 26
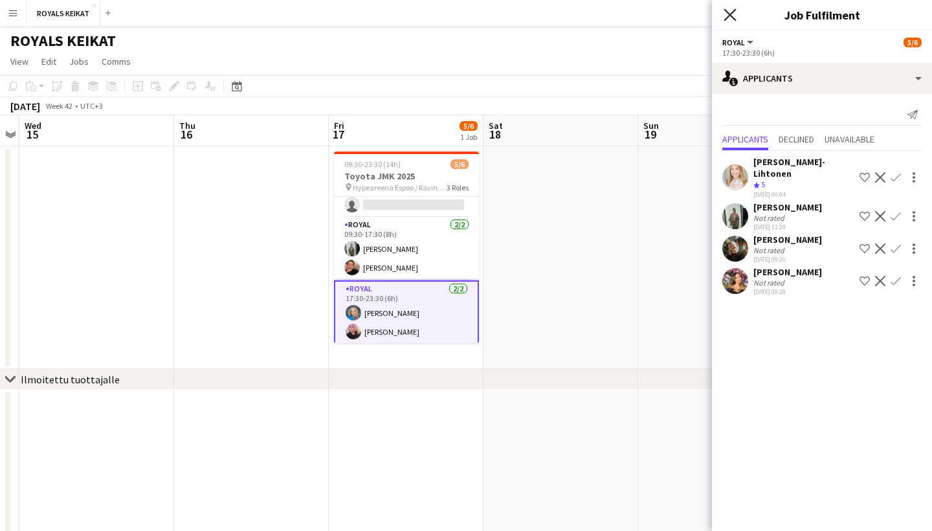
click at [729, 14] on icon at bounding box center [729, 14] width 12 height 12
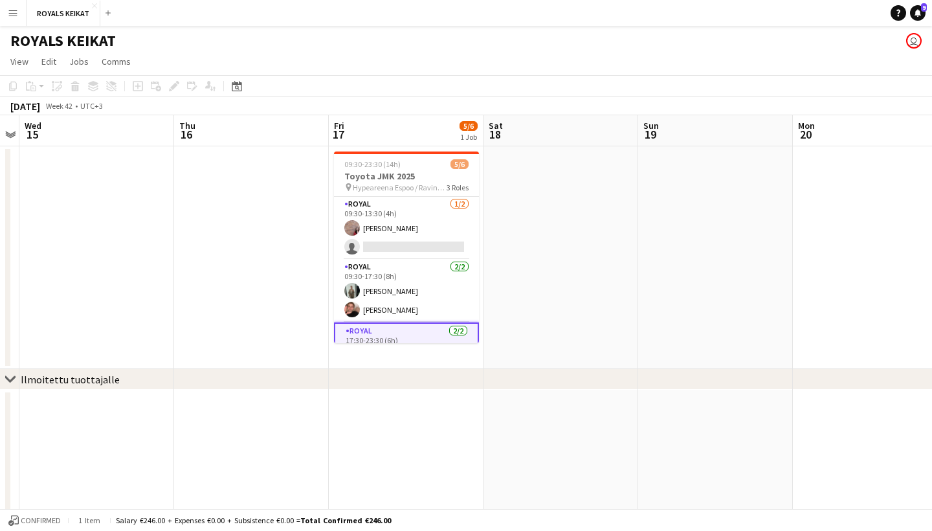
scroll to position [0, 0]
click at [79, 21] on button "ROYALS KEIKAT Close" at bounding box center [64, 13] width 74 height 25
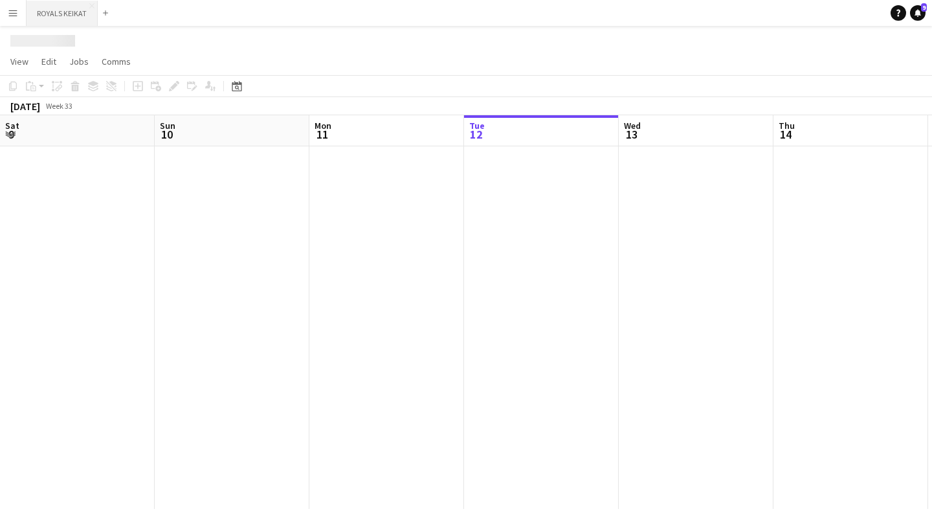
scroll to position [0, 309]
